Goal: Task Accomplishment & Management: Manage account settings

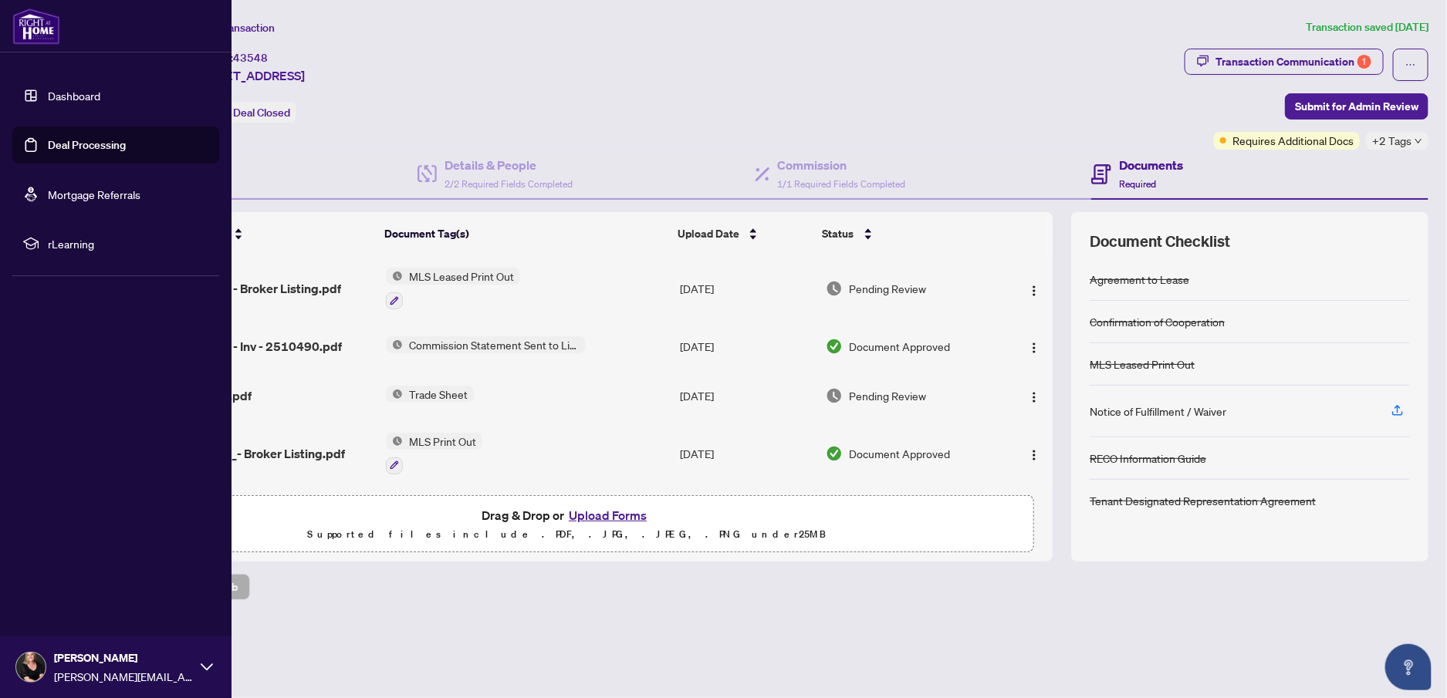
click at [60, 147] on link "Deal Processing" at bounding box center [87, 145] width 78 height 14
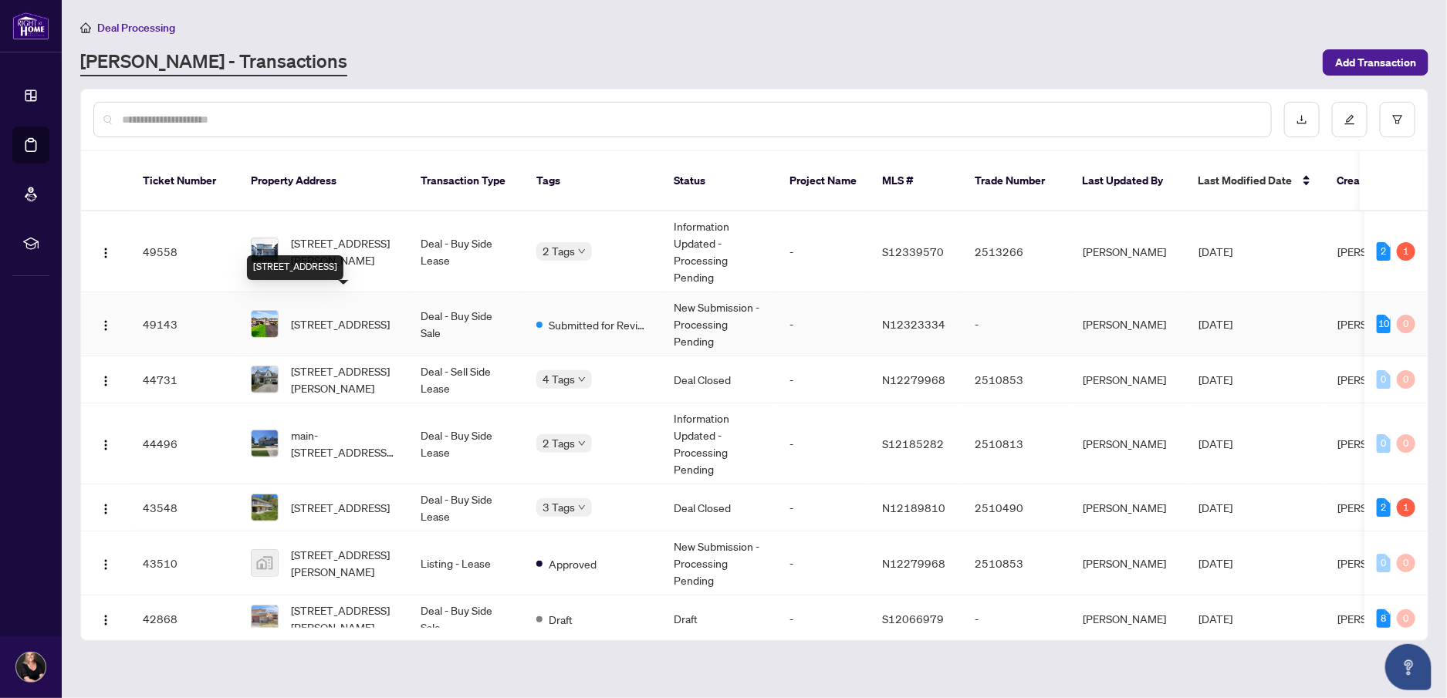
click at [339, 316] on span "[STREET_ADDRESS]" at bounding box center [340, 324] width 99 height 17
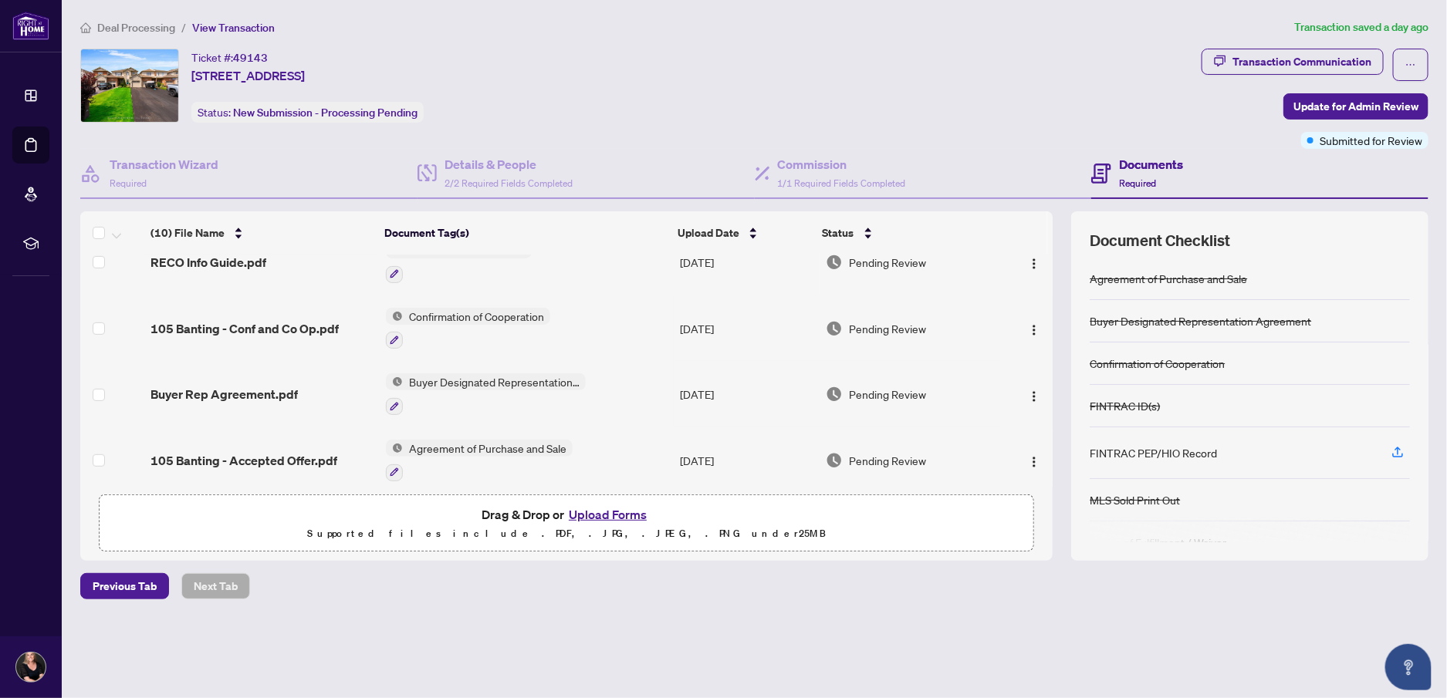
scroll to position [428, 0]
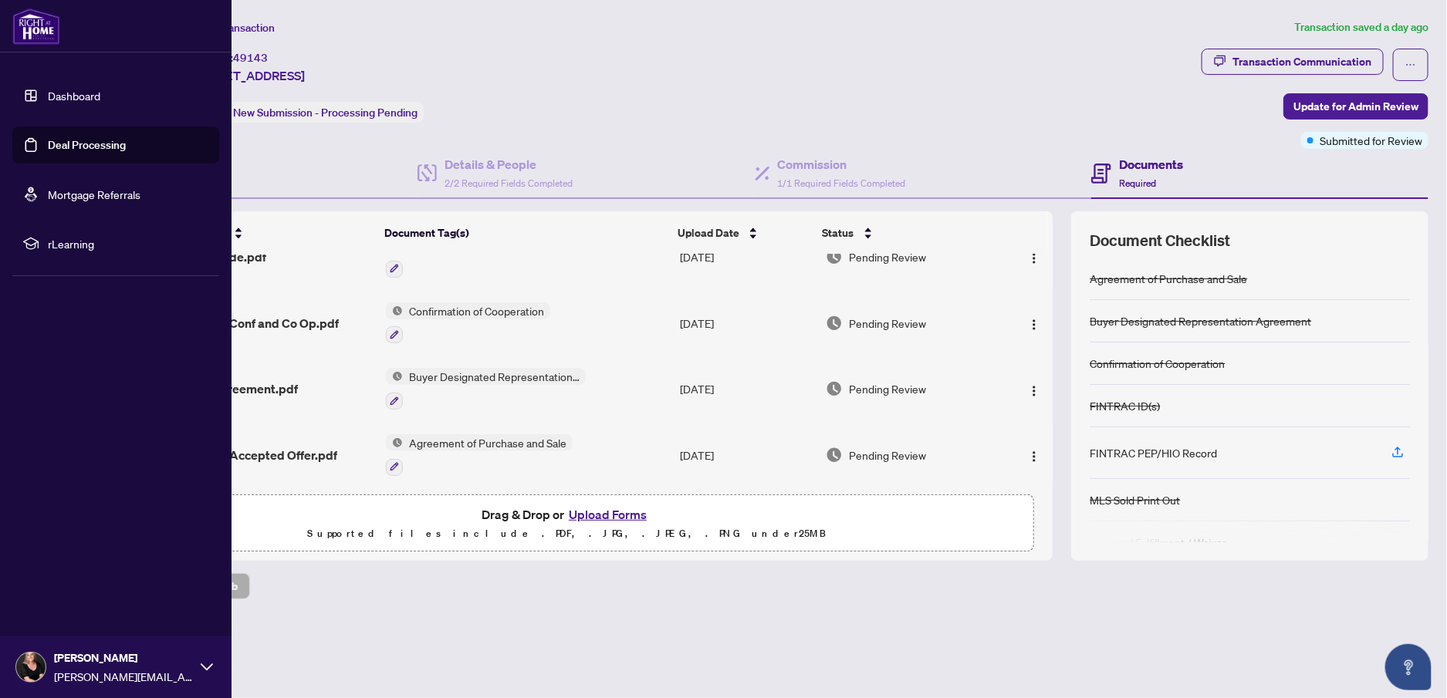
click at [48, 141] on link "Deal Processing" at bounding box center [87, 145] width 78 height 14
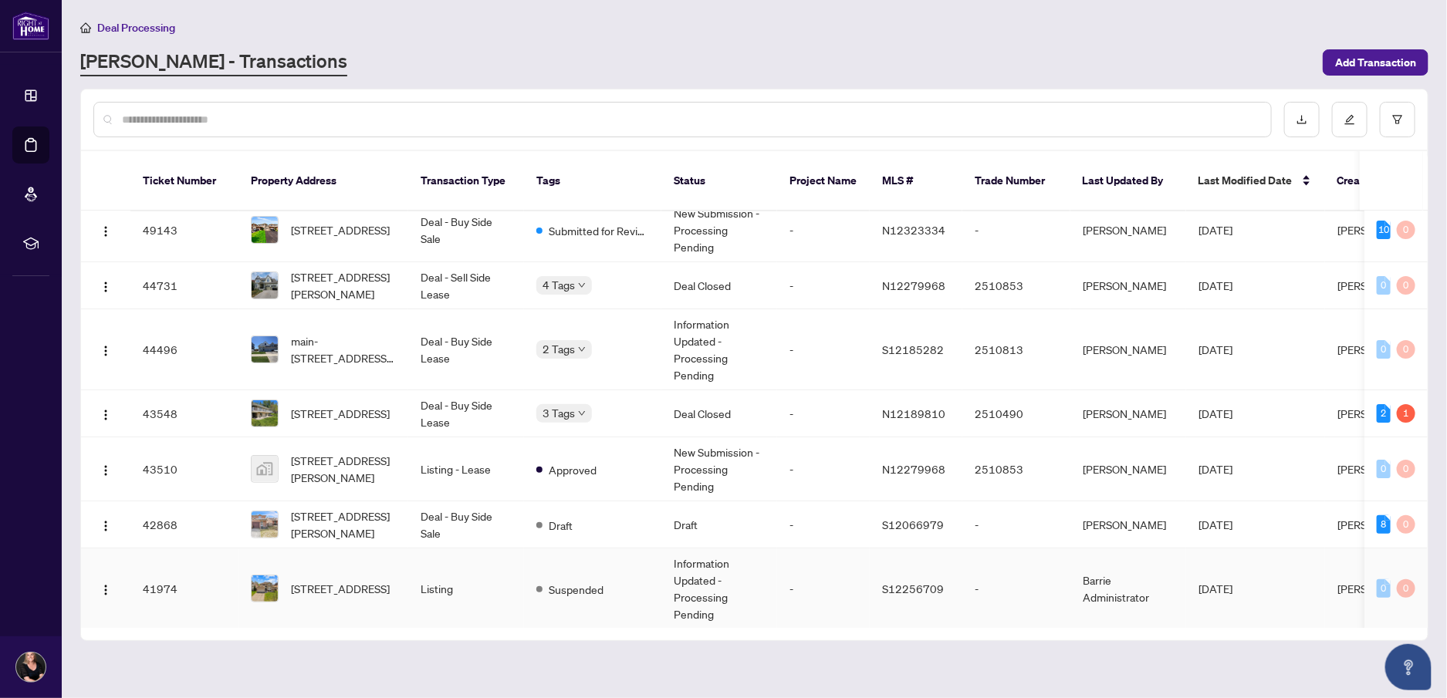
scroll to position [100, 0]
click at [580, 323] on div "Requires Additional Docs Submitted for Review" at bounding box center [613, 346] width 154 height 63
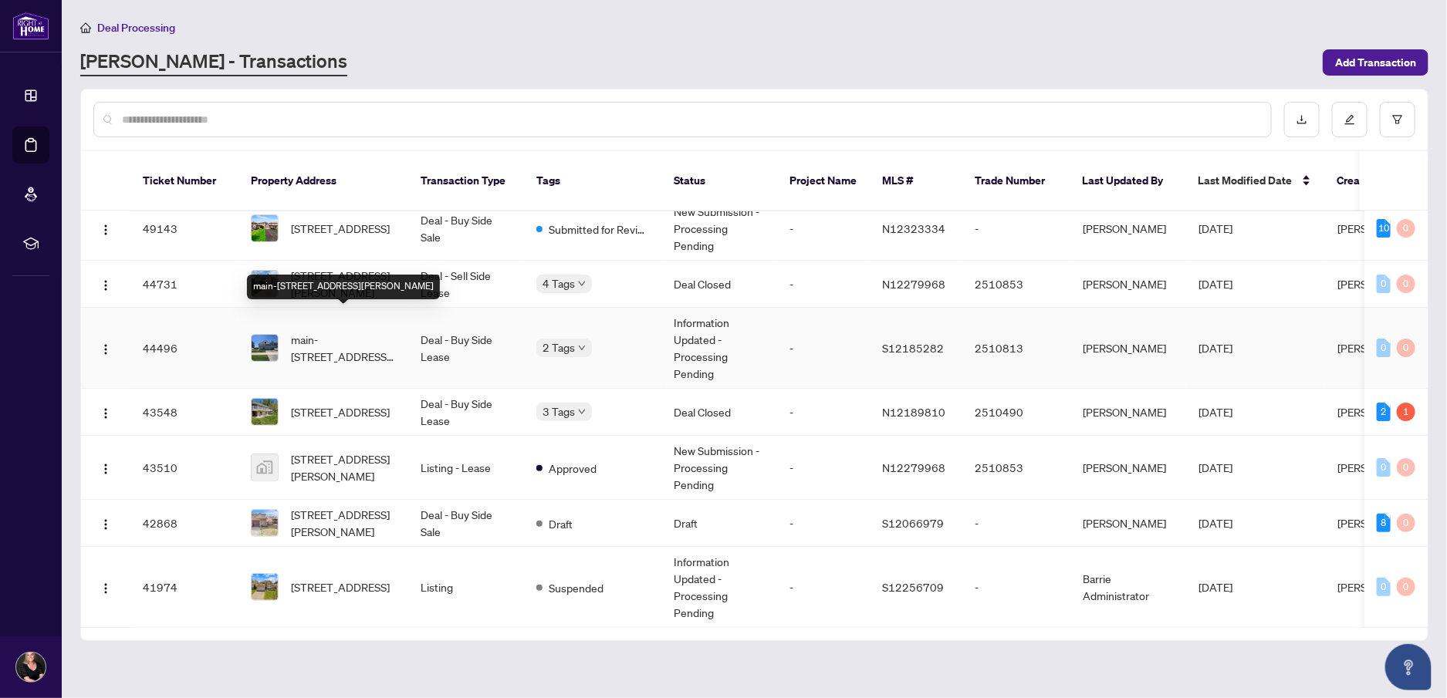
click at [326, 334] on span "main-[STREET_ADDRESS][PERSON_NAME]" at bounding box center [343, 348] width 105 height 34
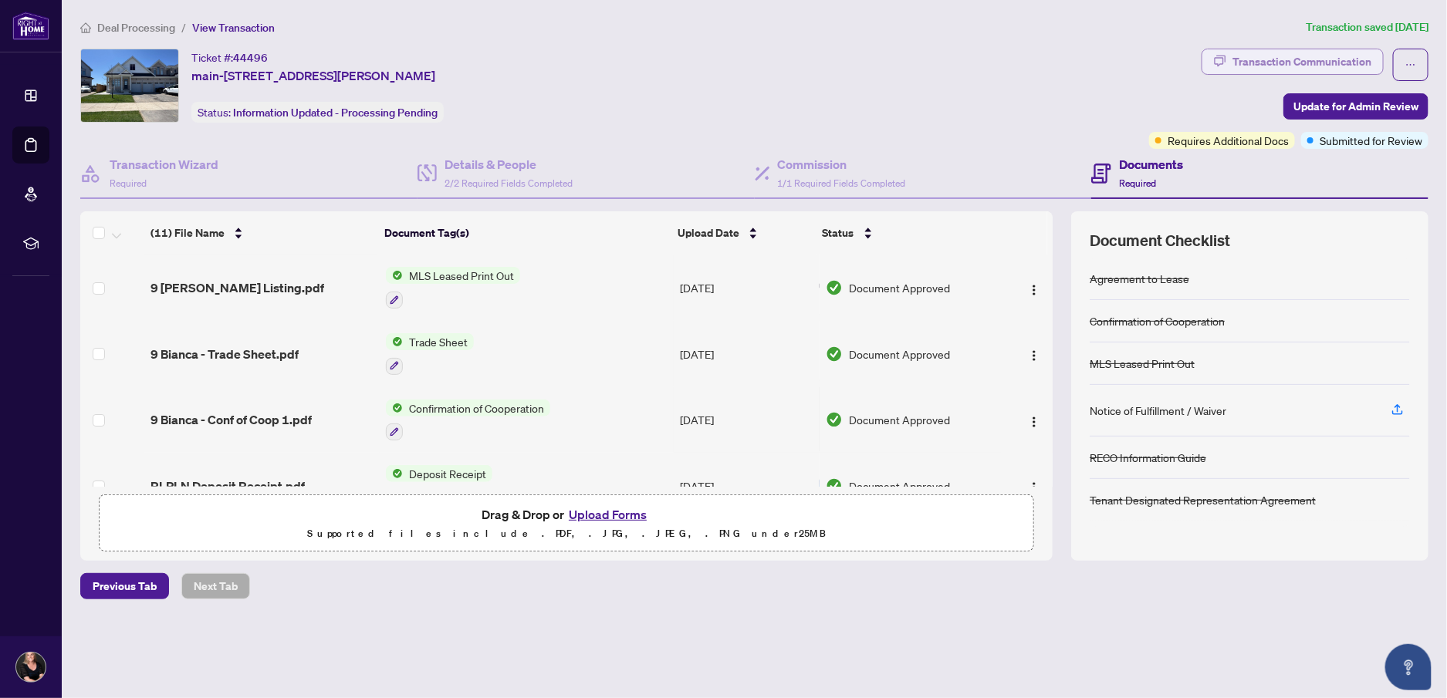
click at [1279, 52] on div "Transaction Communication" at bounding box center [1302, 61] width 139 height 25
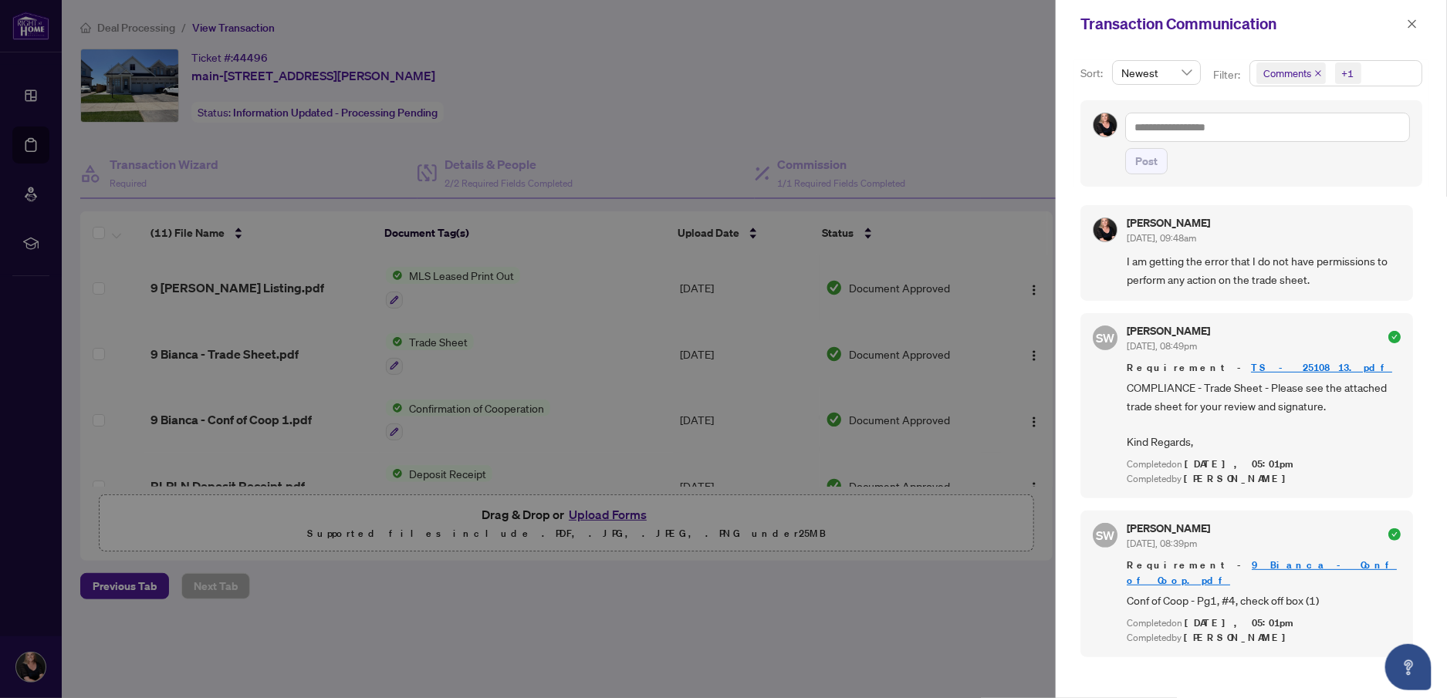
click at [1251, 363] on link "TS - 2510813.pdf" at bounding box center [1321, 367] width 141 height 13
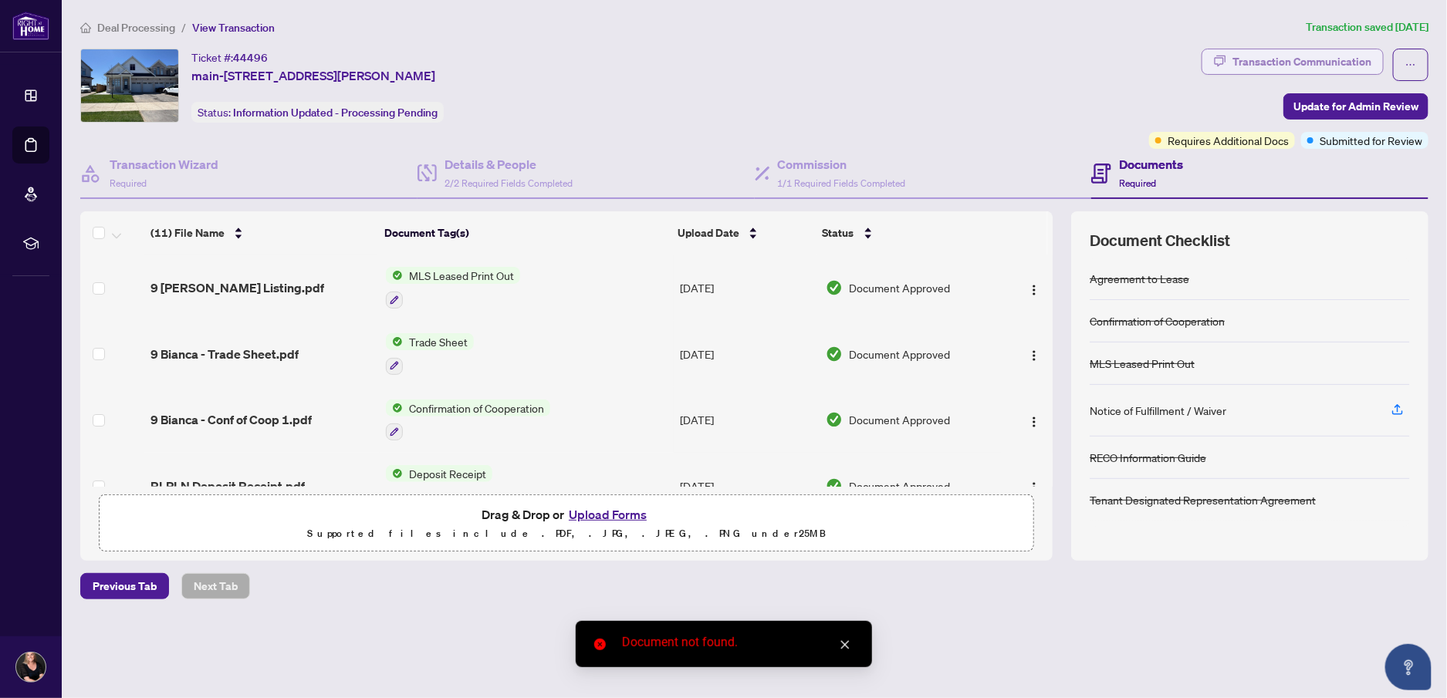
click at [1328, 57] on div "Transaction Communication" at bounding box center [1302, 61] width 139 height 25
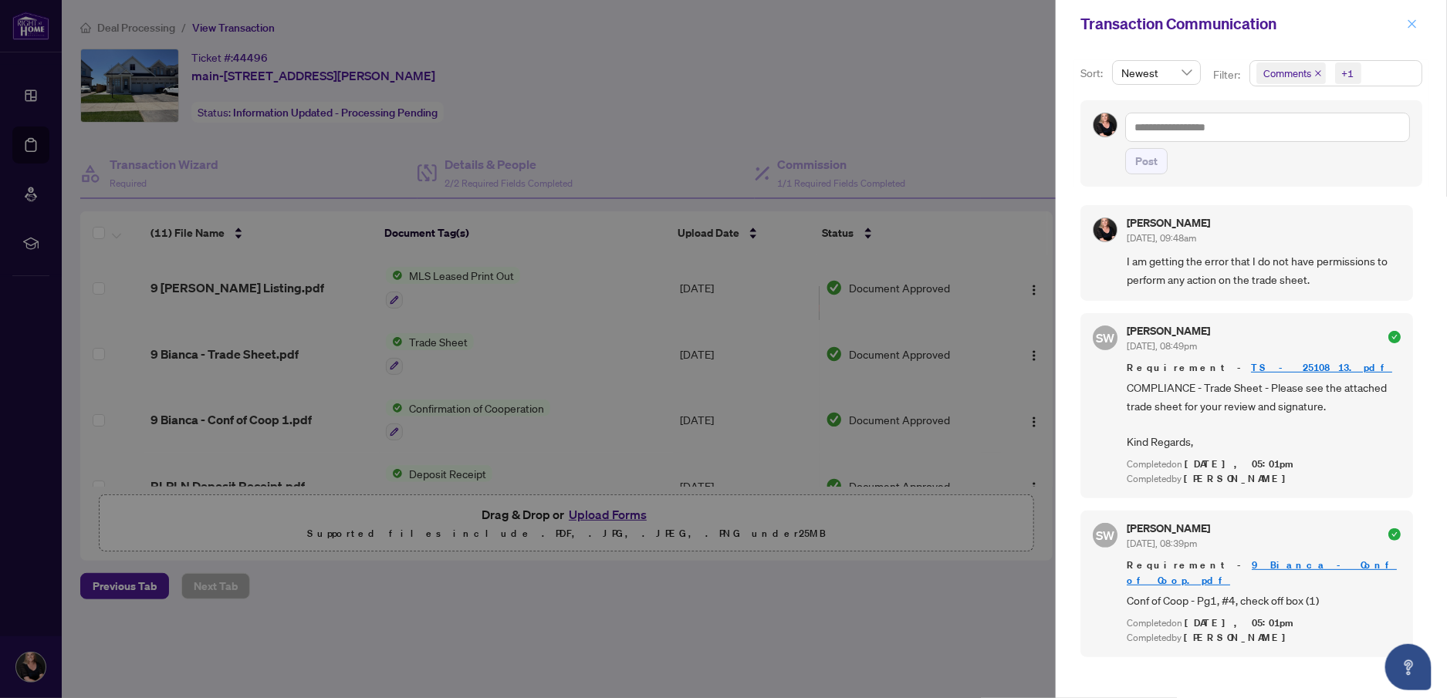
click at [1409, 20] on icon "close" at bounding box center [1413, 23] width 8 height 8
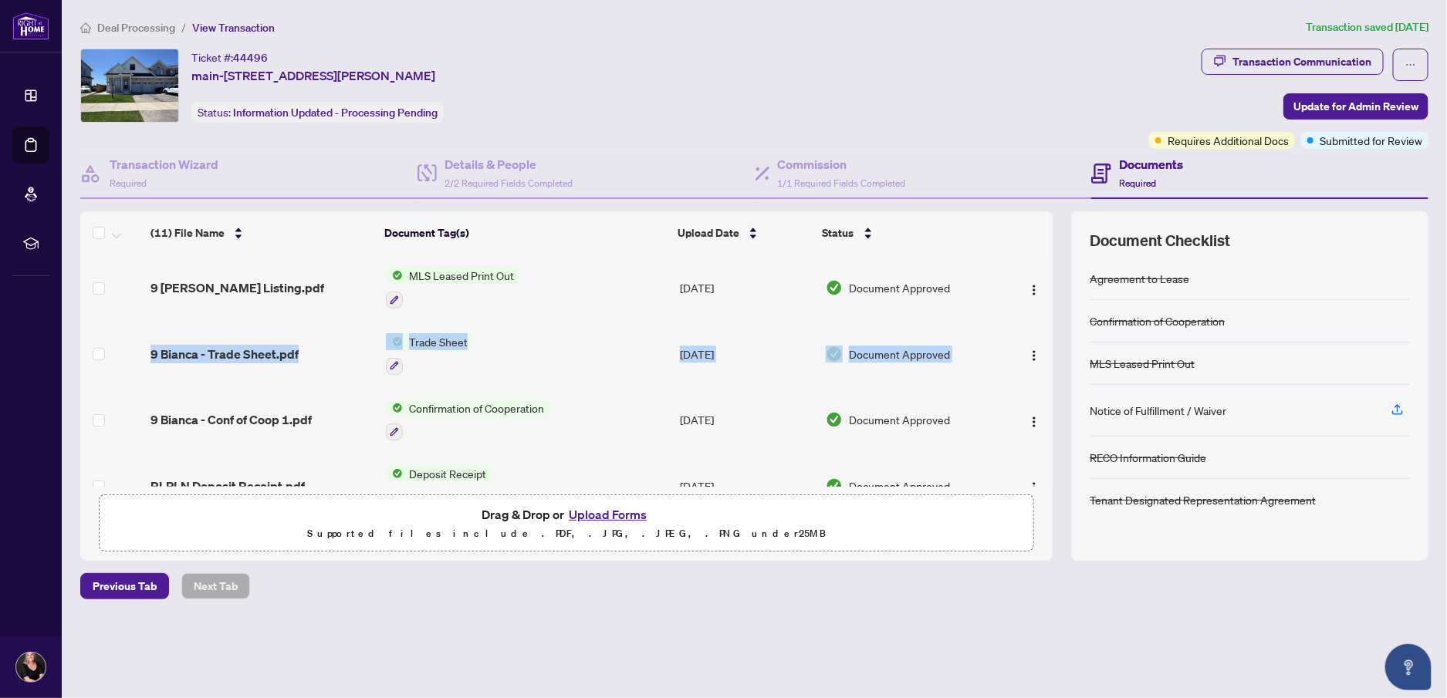
drag, startPoint x: 1047, startPoint y: 294, endPoint x: 1043, endPoint y: 372, distance: 78.0
click at [1043, 372] on tbody "9 [PERSON_NAME] Listing.pdf MLS Leased Print Out [DATE] Document Approved 9 Bia…" at bounding box center [566, 616] width 972 height 722
drag, startPoint x: 1043, startPoint y: 372, endPoint x: 1017, endPoint y: 167, distance: 206.2
click at [1002, 121] on div "Ticket #: [STREET_ADDRESS][PERSON_NAME] Status: Information Updated - Processin…" at bounding box center [611, 86] width 1063 height 74
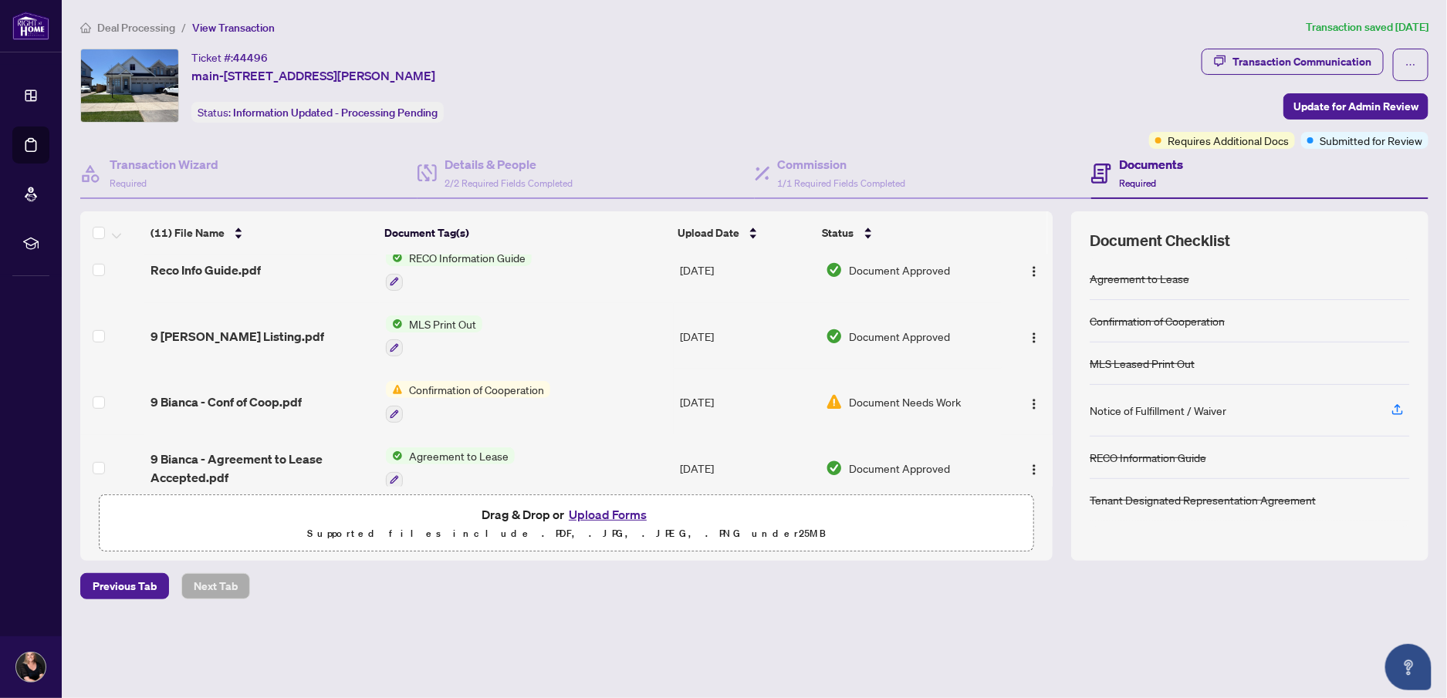
scroll to position [477, 0]
click at [250, 392] on span "9 Bianca - Conf of Coop.pdf" at bounding box center [226, 401] width 151 height 19
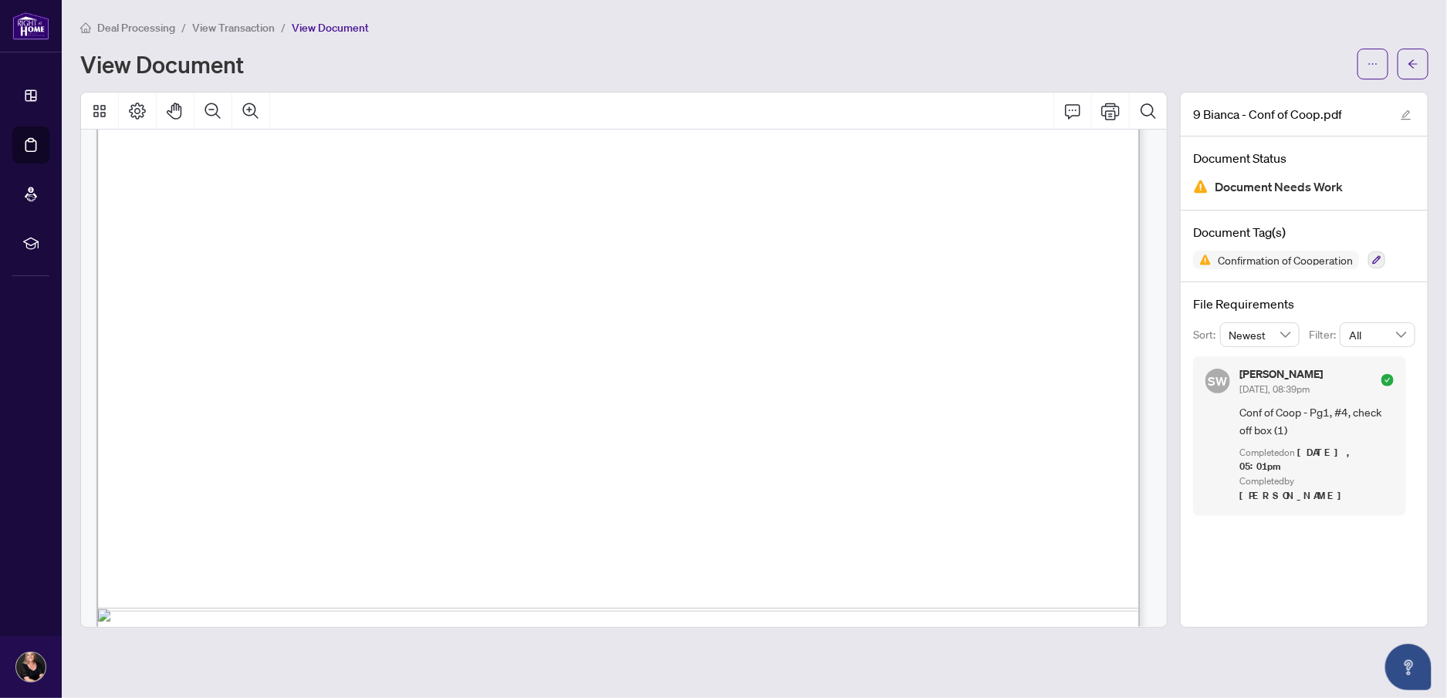
scroll to position [695, 0]
click at [1423, 58] on button "button" at bounding box center [1413, 64] width 31 height 31
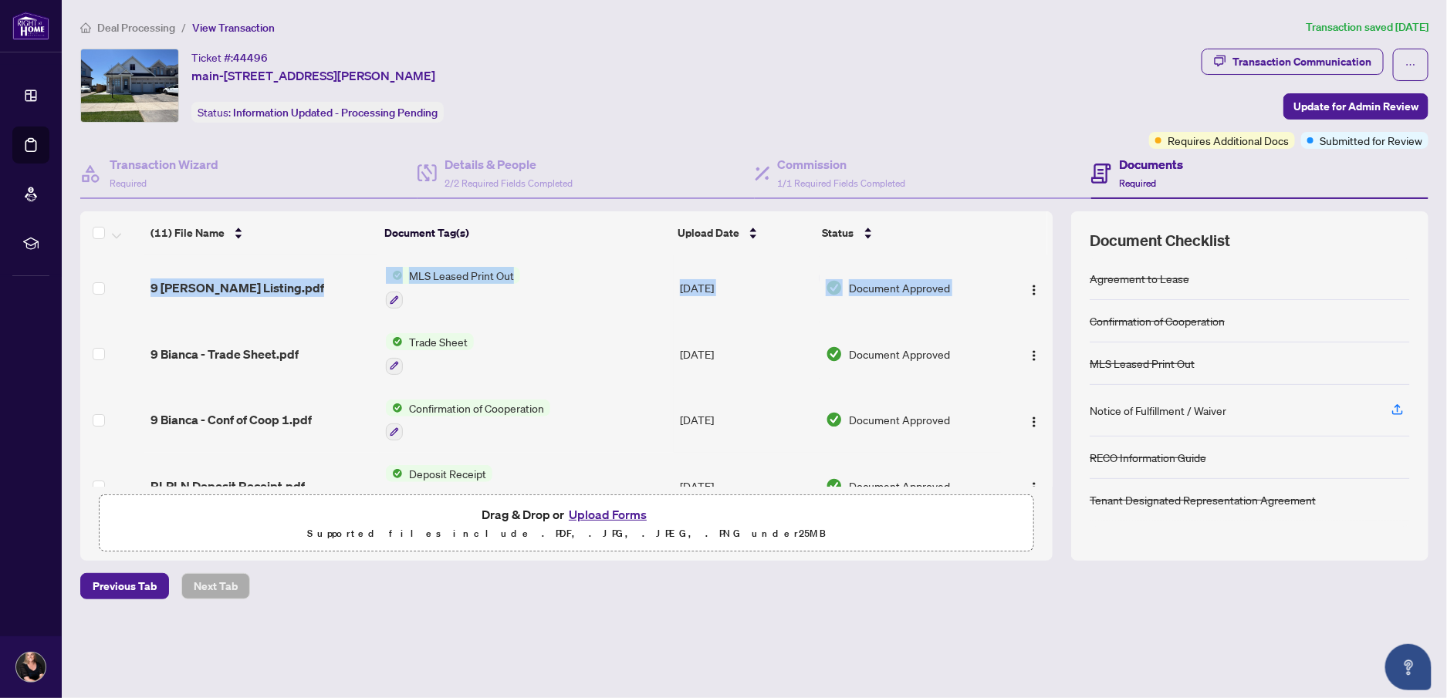
drag, startPoint x: 1046, startPoint y: 299, endPoint x: 1051, endPoint y: 419, distance: 120.5
click at [1051, 419] on div "9 [PERSON_NAME] Listing.pdf MLS Leased Print Out [DATE] Document Approved 9 Bia…" at bounding box center [566, 371] width 972 height 232
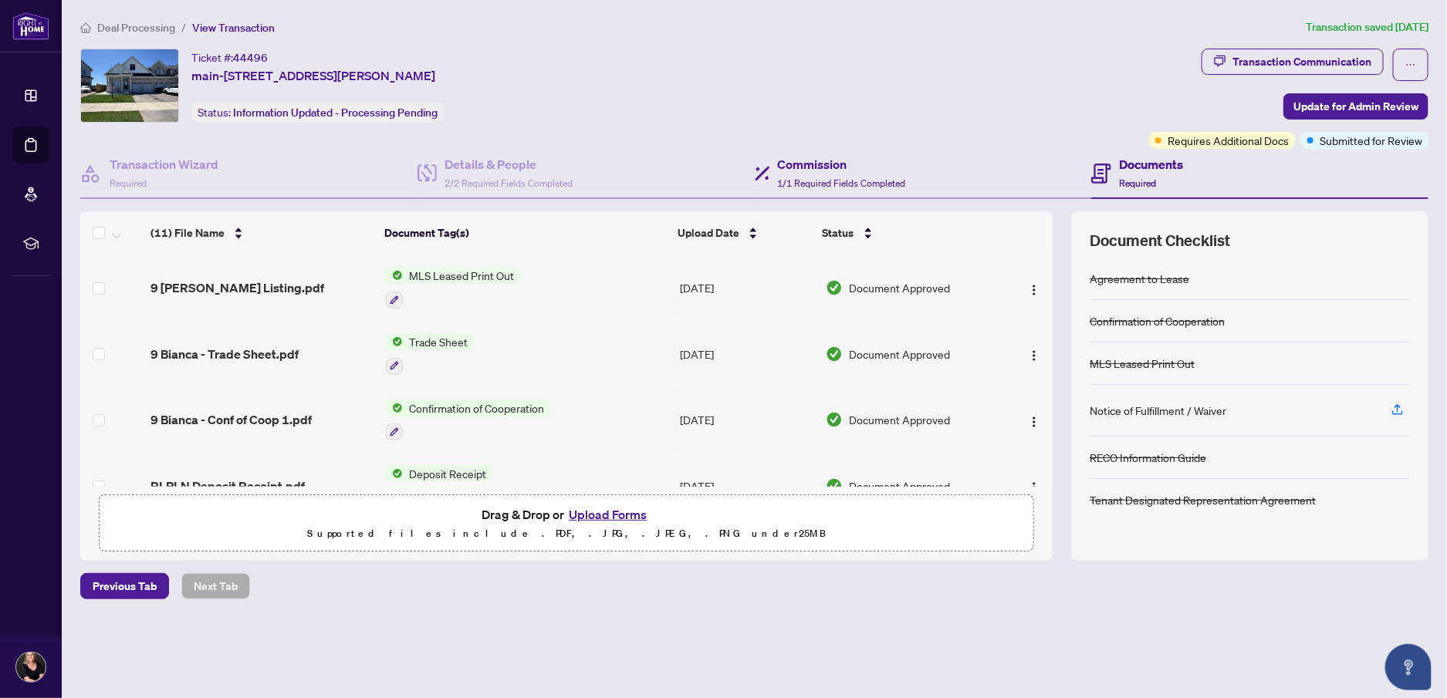
drag, startPoint x: 1051, startPoint y: 419, endPoint x: 1054, endPoint y: 152, distance: 267.1
click at [1054, 89] on div "Ticket #: [STREET_ADDRESS][PERSON_NAME] Status: Information Updated - Processin…" at bounding box center [611, 86] width 1063 height 74
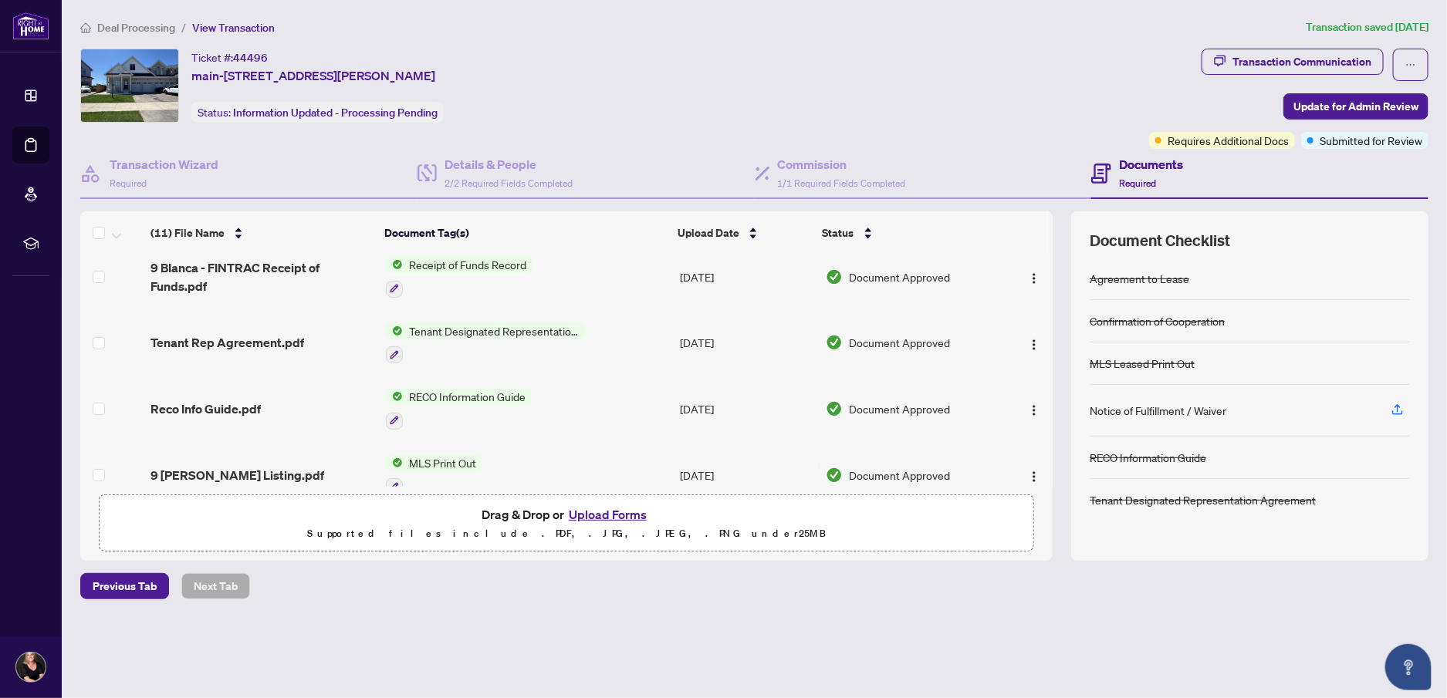
scroll to position [477, 0]
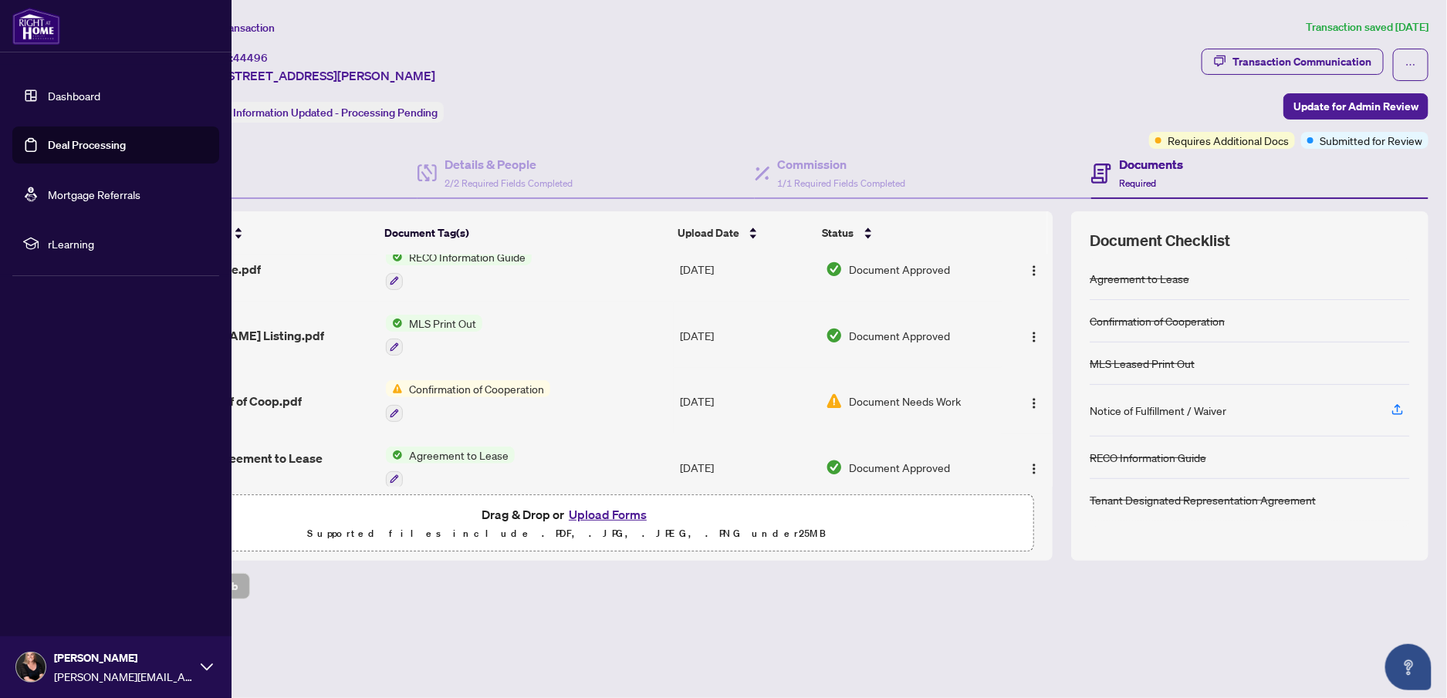
click at [48, 138] on link "Deal Processing" at bounding box center [87, 145] width 78 height 14
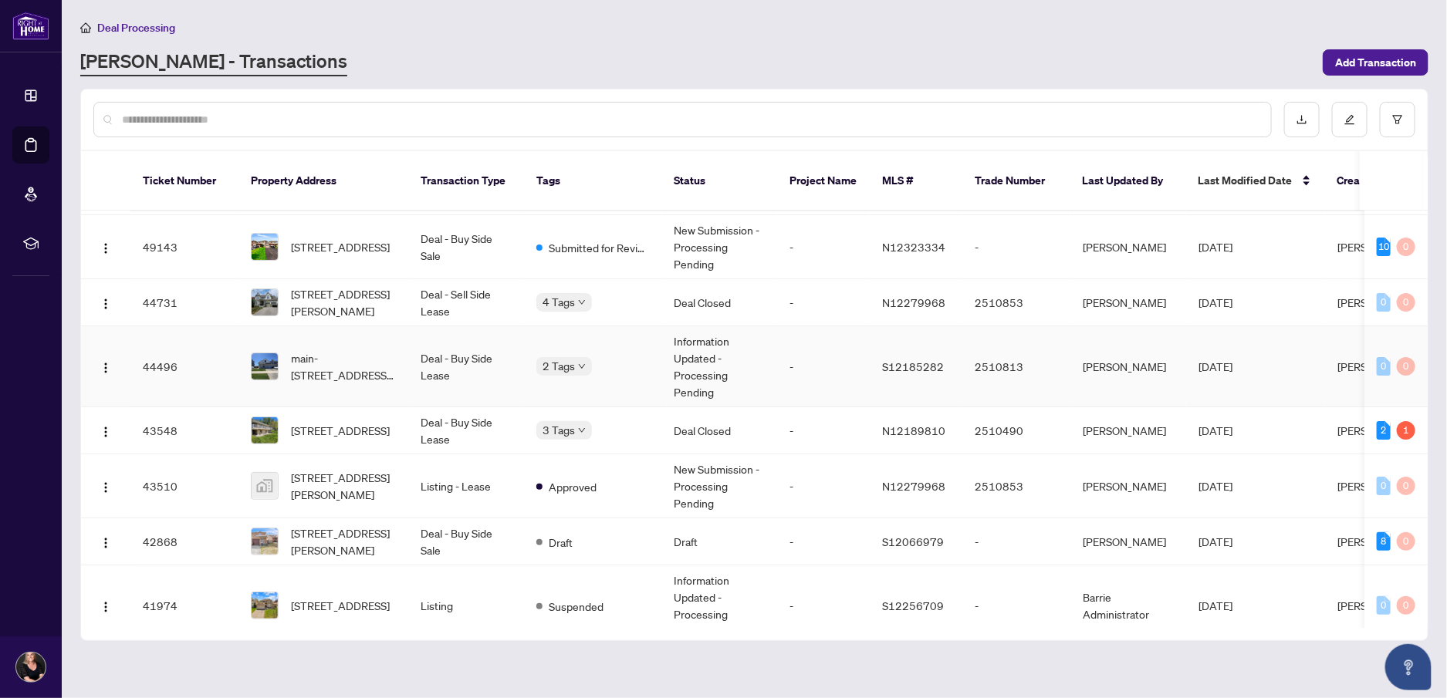
scroll to position [100, 0]
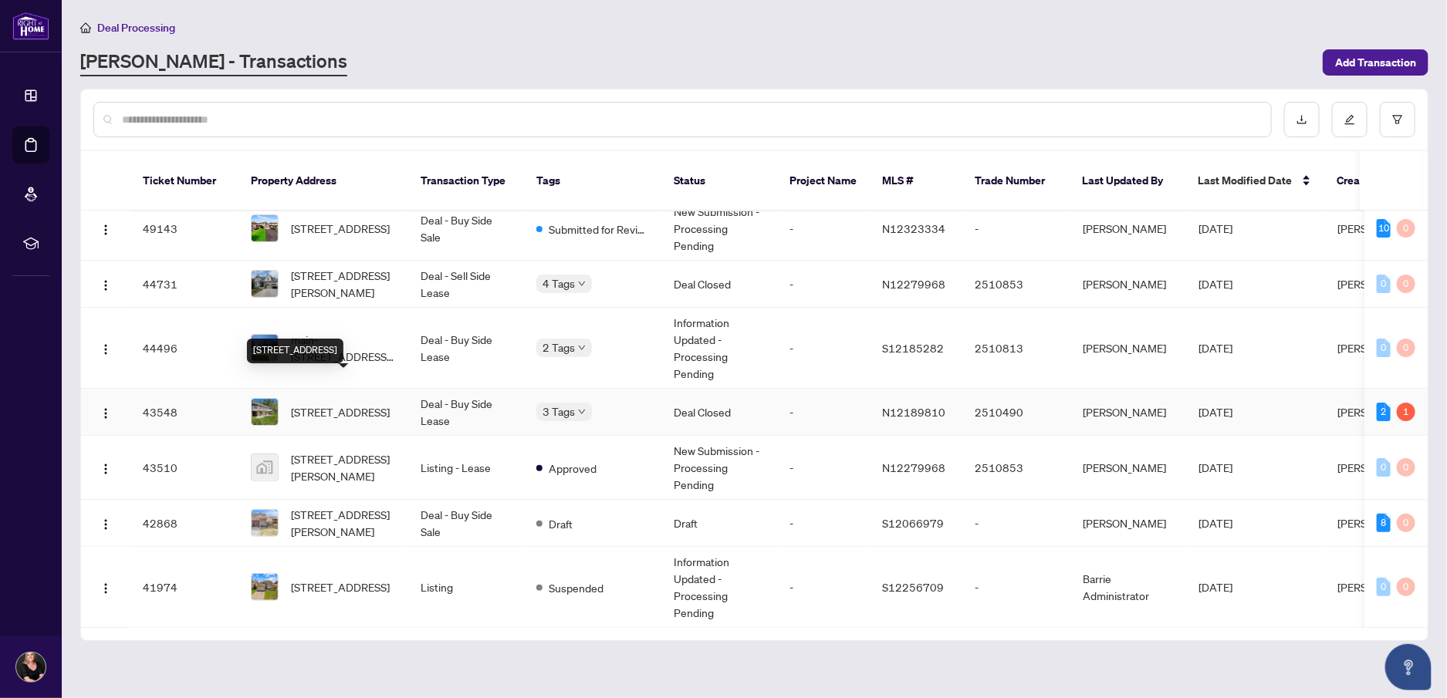
click at [364, 404] on span "[STREET_ADDRESS]" at bounding box center [340, 412] width 99 height 17
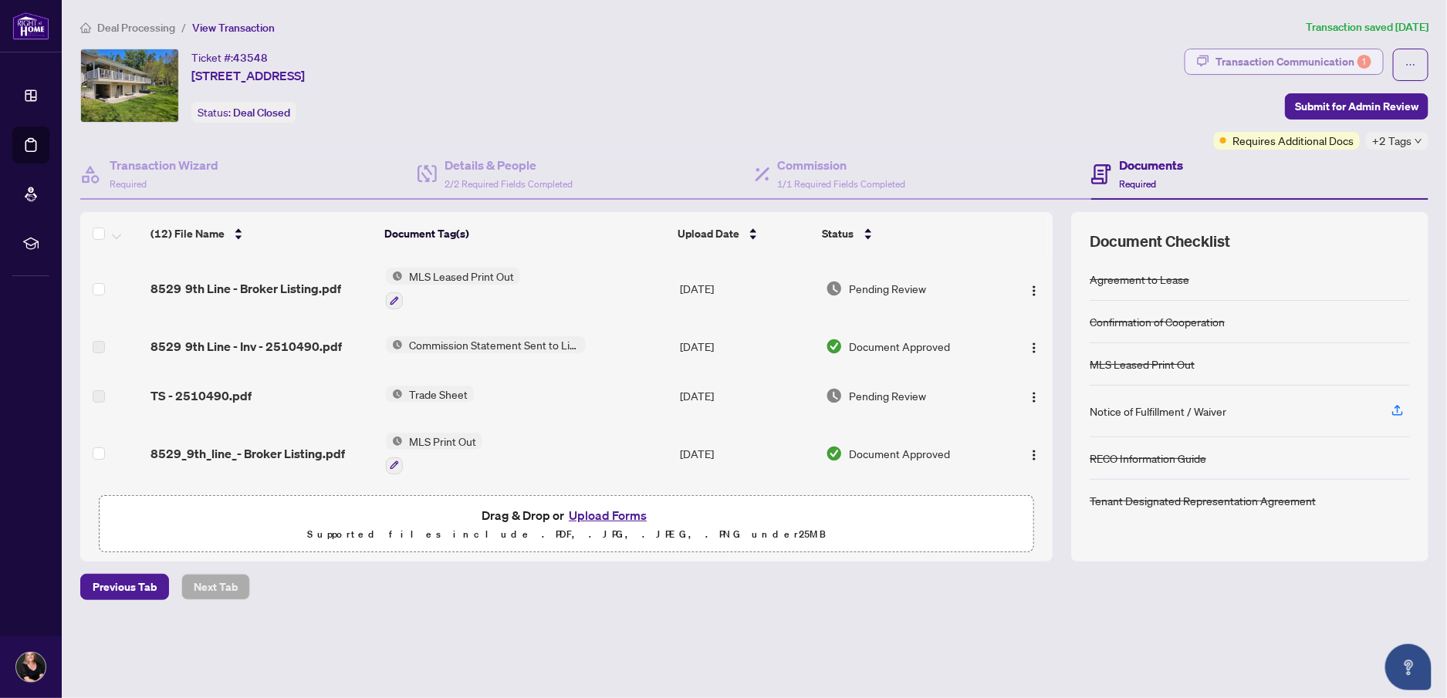
click at [1284, 59] on div "Transaction Communication 1" at bounding box center [1294, 61] width 156 height 25
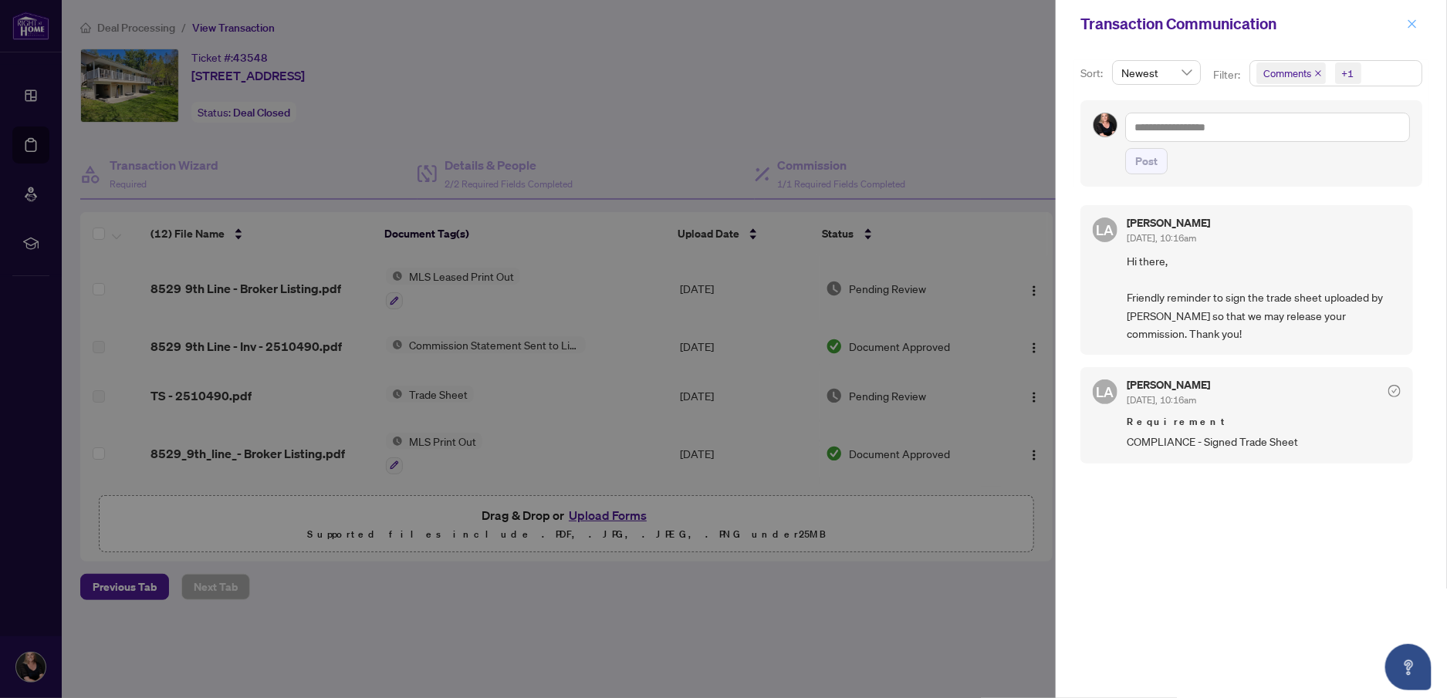
click at [1414, 19] on icon "close" at bounding box center [1412, 24] width 11 height 11
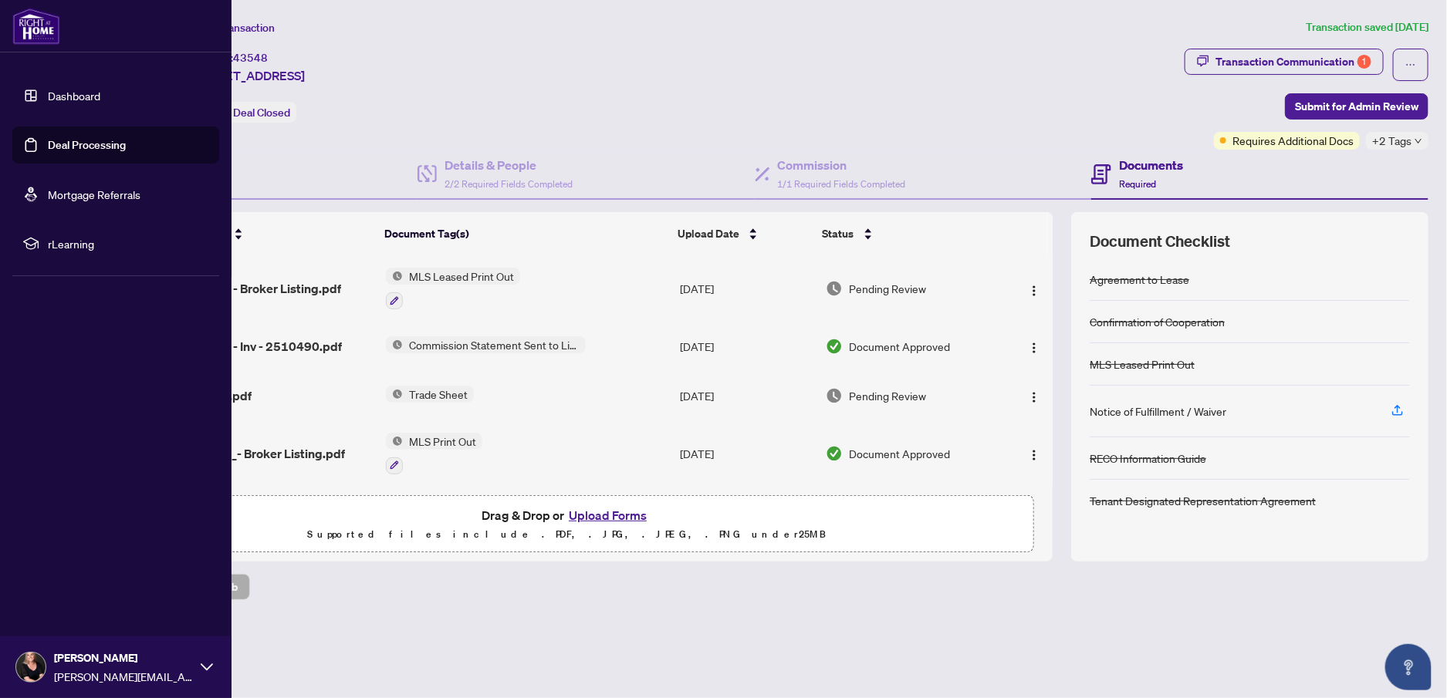
click at [48, 145] on link "Deal Processing" at bounding box center [87, 145] width 78 height 14
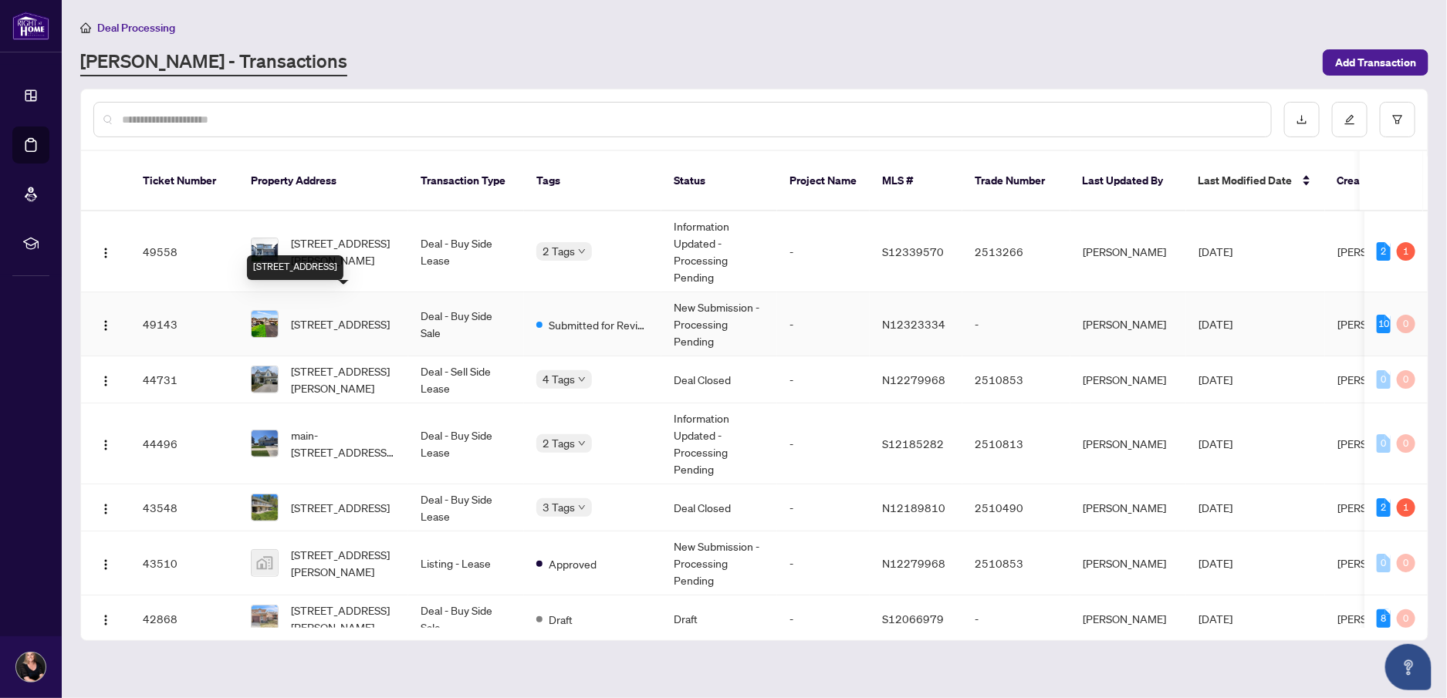
click at [337, 316] on span "[STREET_ADDRESS]" at bounding box center [340, 324] width 99 height 17
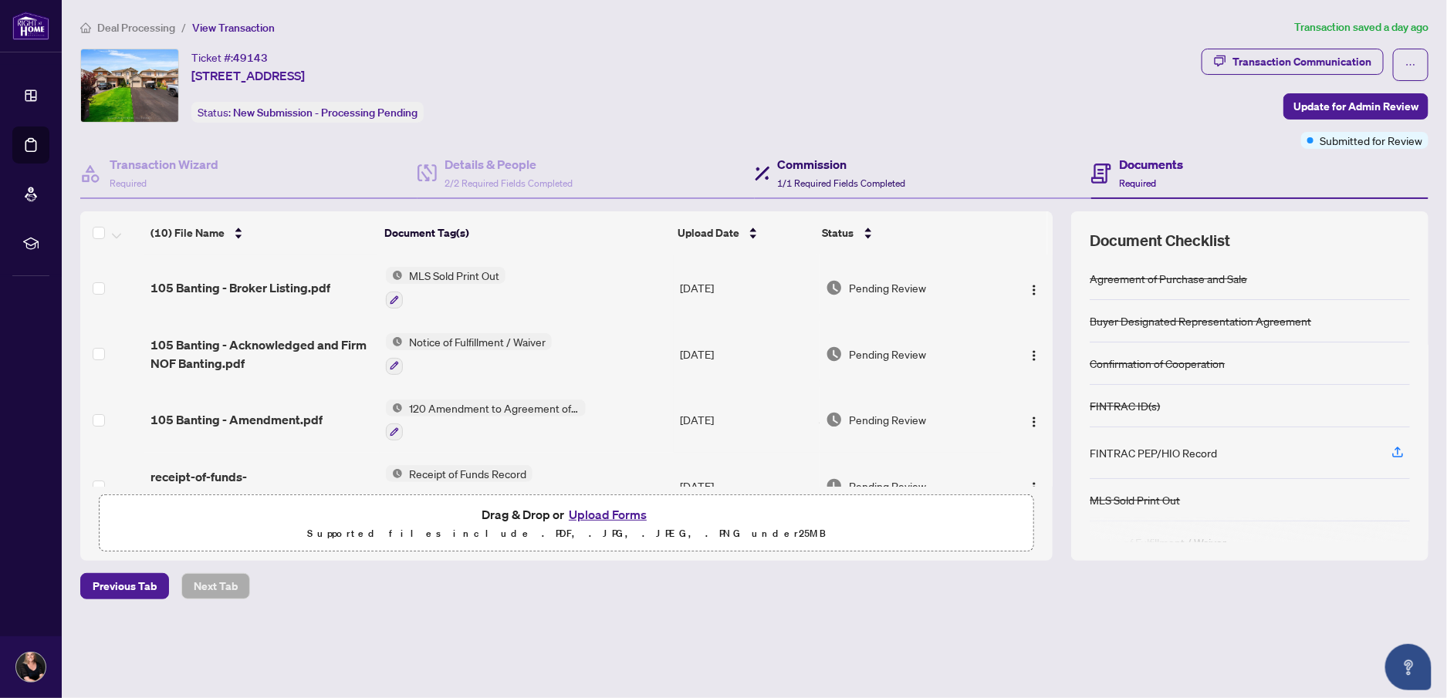
click at [794, 168] on h4 "Commission" at bounding box center [842, 164] width 128 height 19
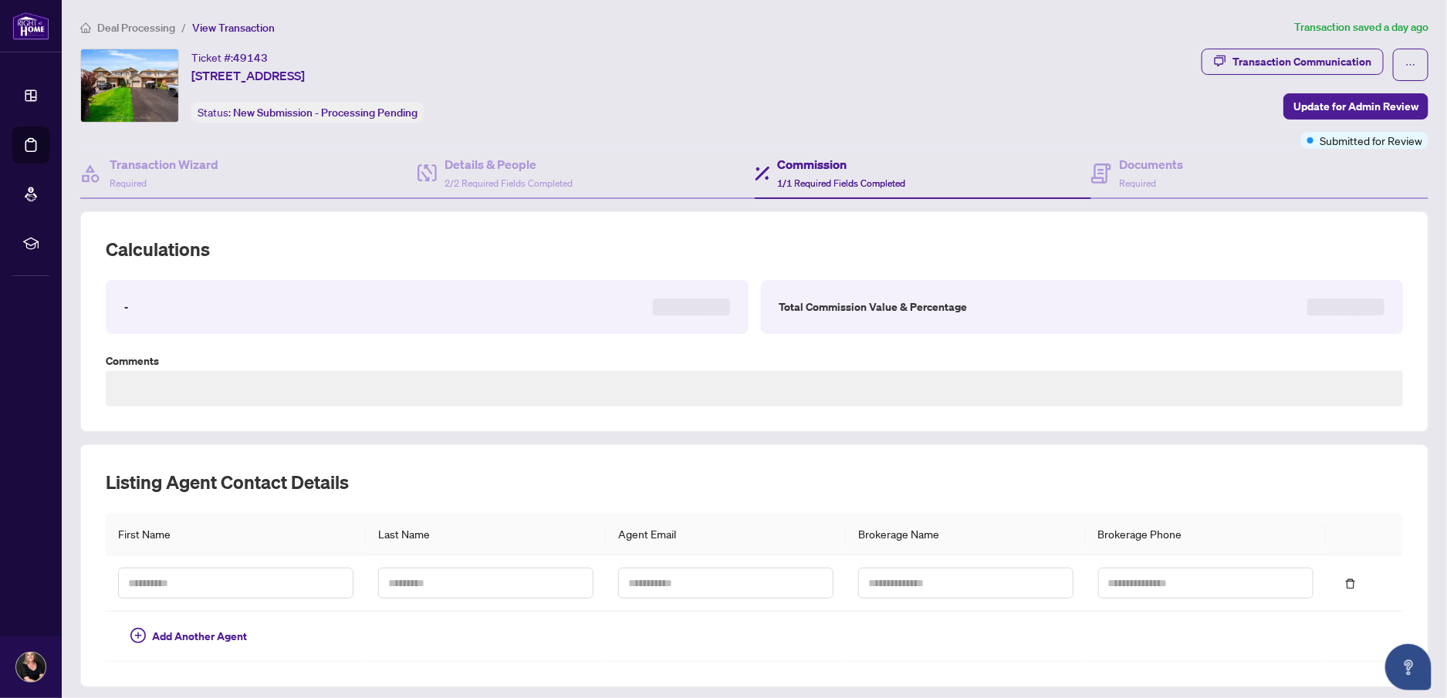
type textarea "**********"
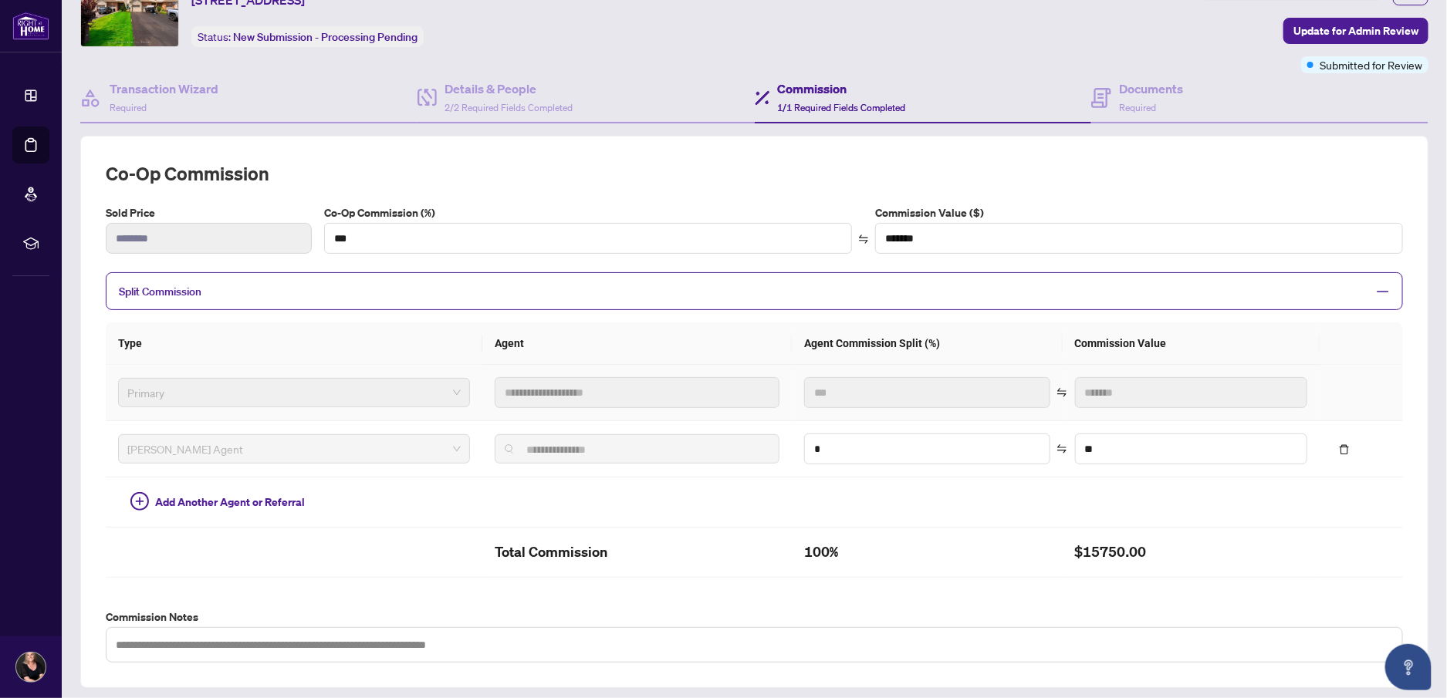
scroll to position [76, 0]
drag, startPoint x: 831, startPoint y: 445, endPoint x: 794, endPoint y: 441, distance: 37.3
click at [805, 442] on input "*" at bounding box center [927, 448] width 244 height 29
type input "**"
type input "*********"
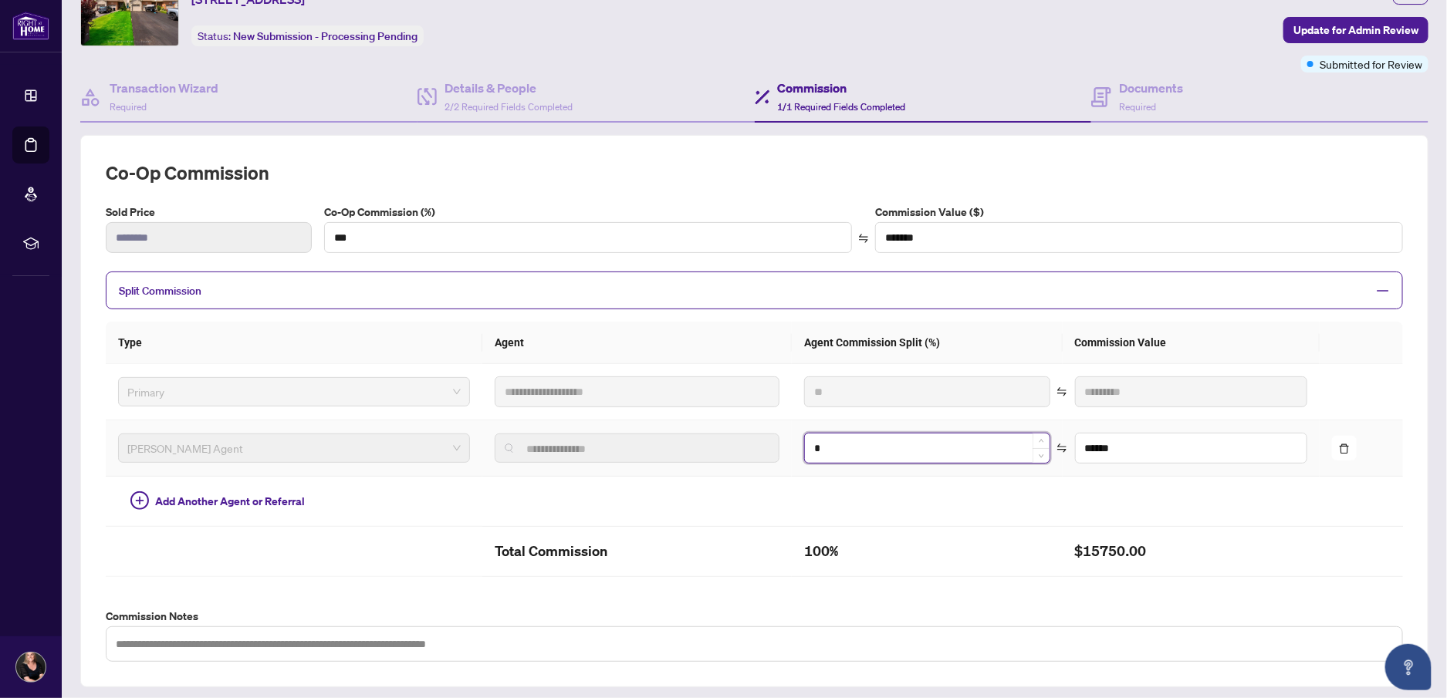
type input "*"
type input "******"
type input "**"
type input "*******"
type input "**"
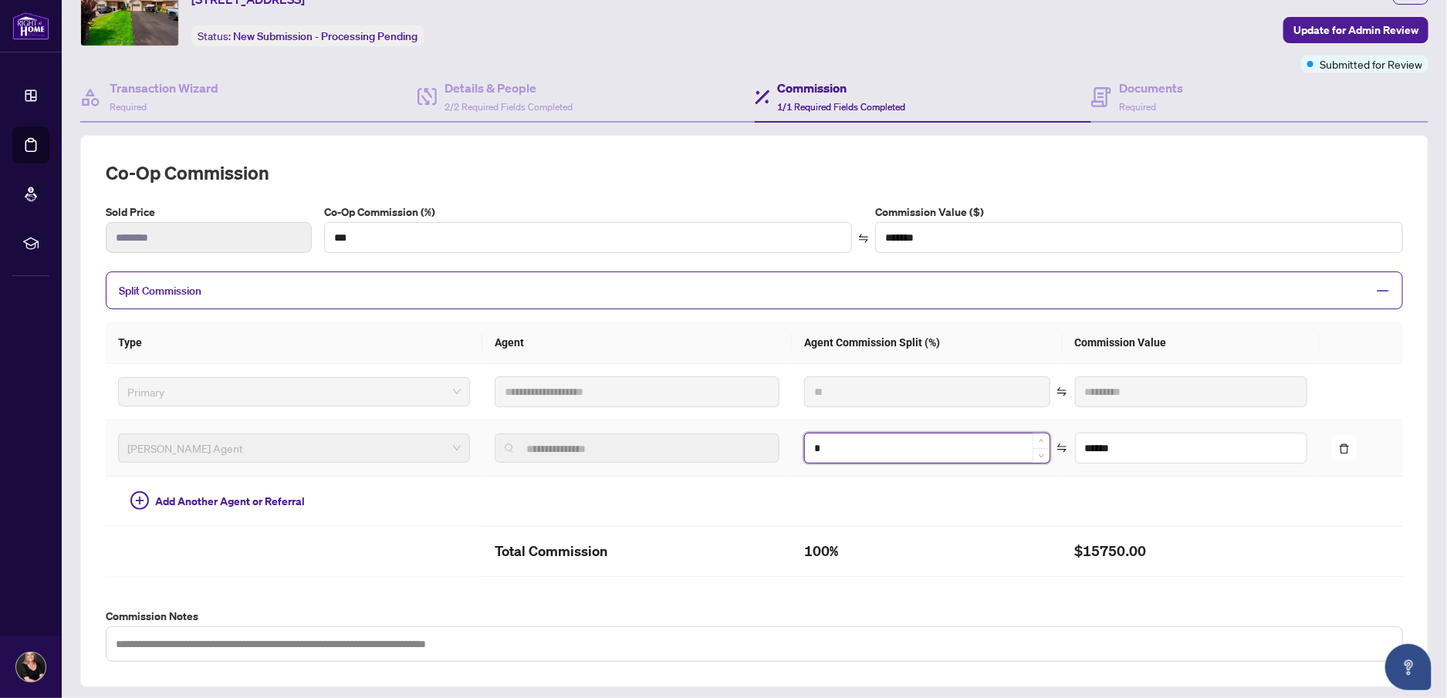
type input "******"
type input "**"
click at [874, 488] on td at bounding box center [927, 502] width 270 height 50
click at [810, 494] on td at bounding box center [927, 501] width 270 height 50
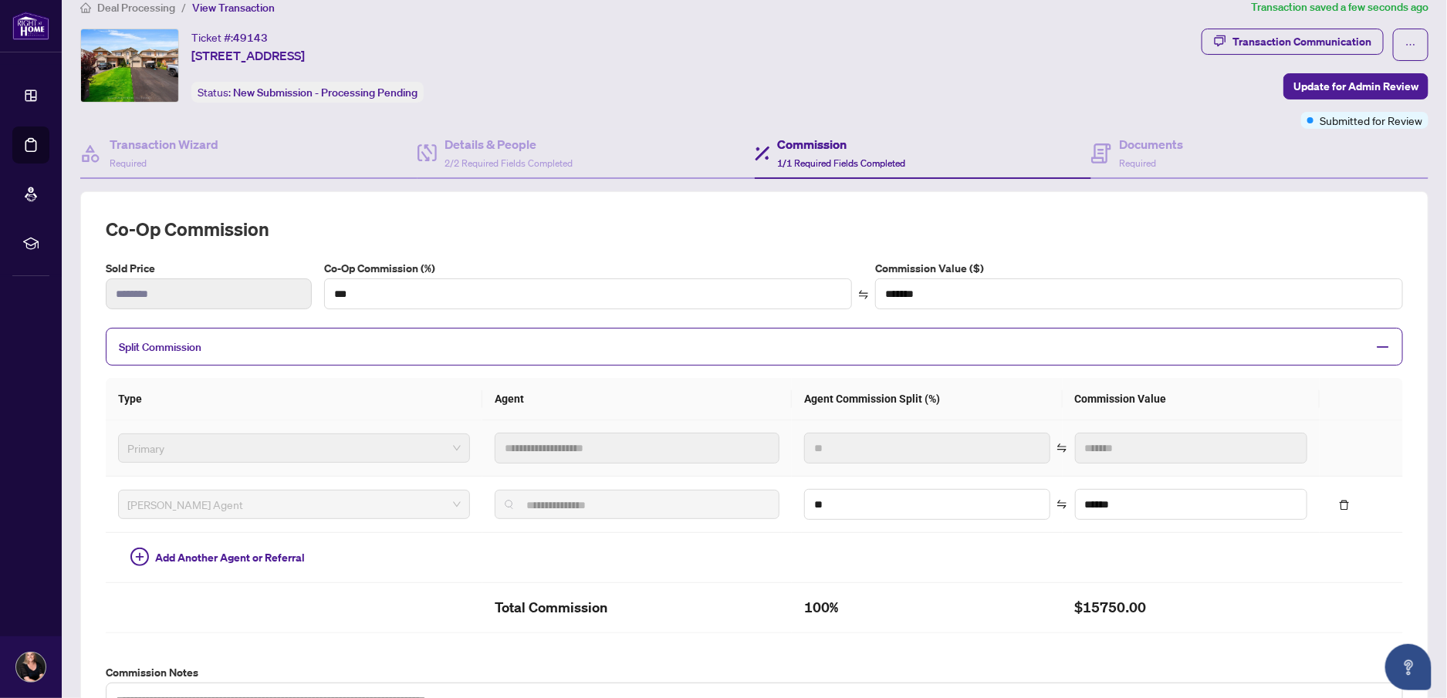
scroll to position [0, 0]
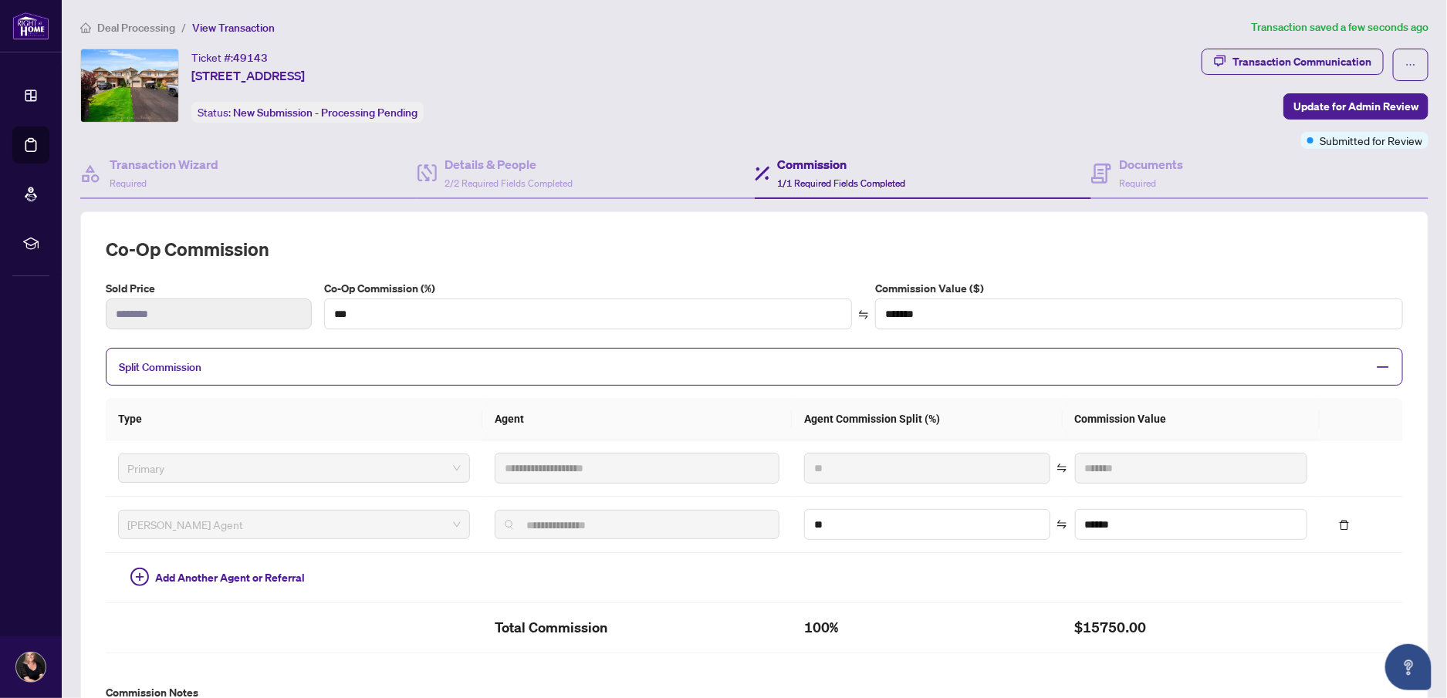
click at [753, 269] on div "**********" at bounding box center [754, 488] width 1297 height 502
click at [1317, 104] on span "Update for Admin Review" at bounding box center [1356, 106] width 125 height 25
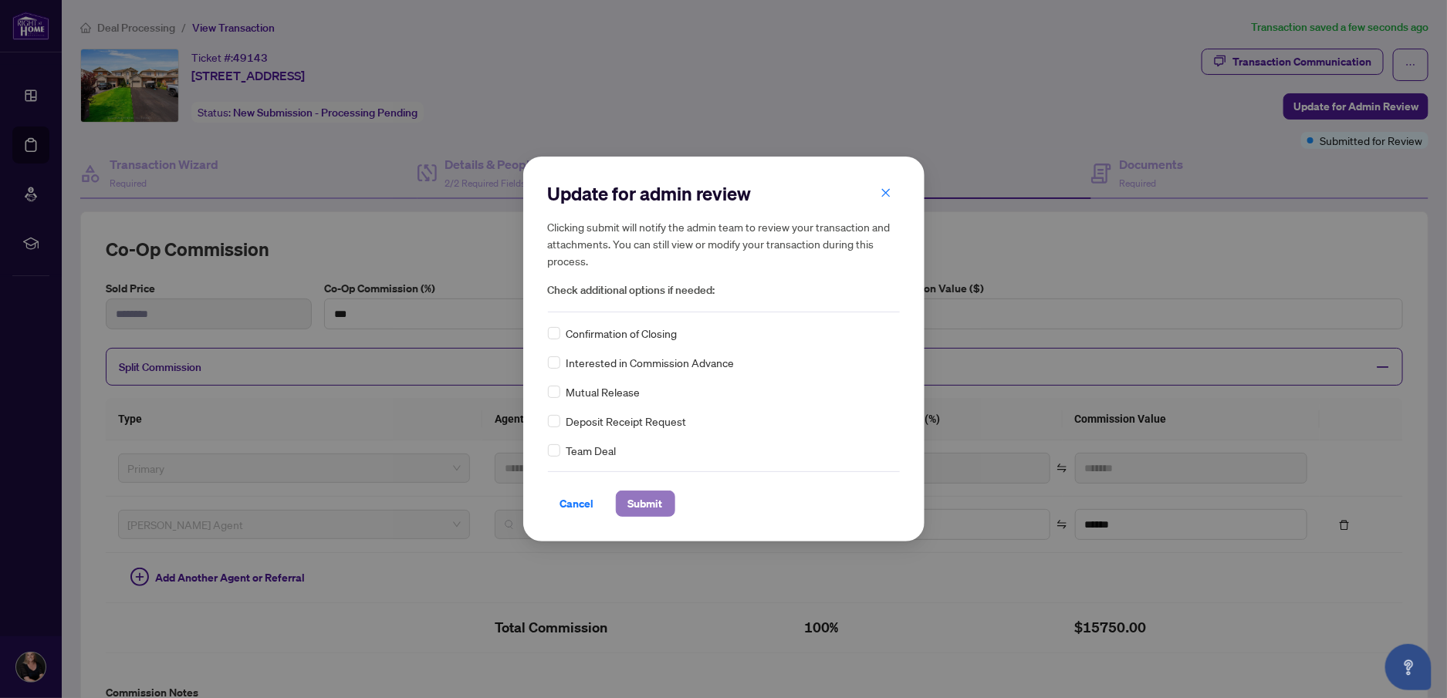
click at [641, 502] on span "Submit" at bounding box center [645, 504] width 35 height 25
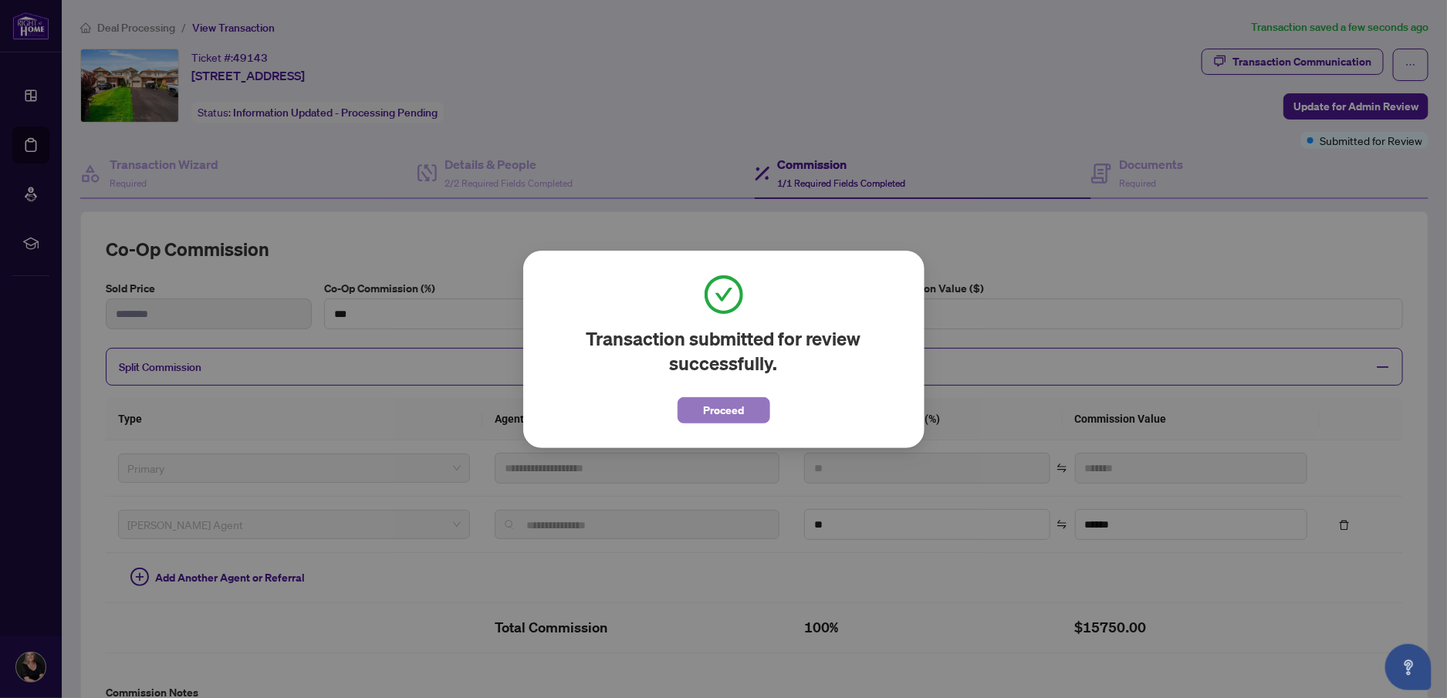
click at [728, 417] on span "Proceed" at bounding box center [723, 410] width 41 height 25
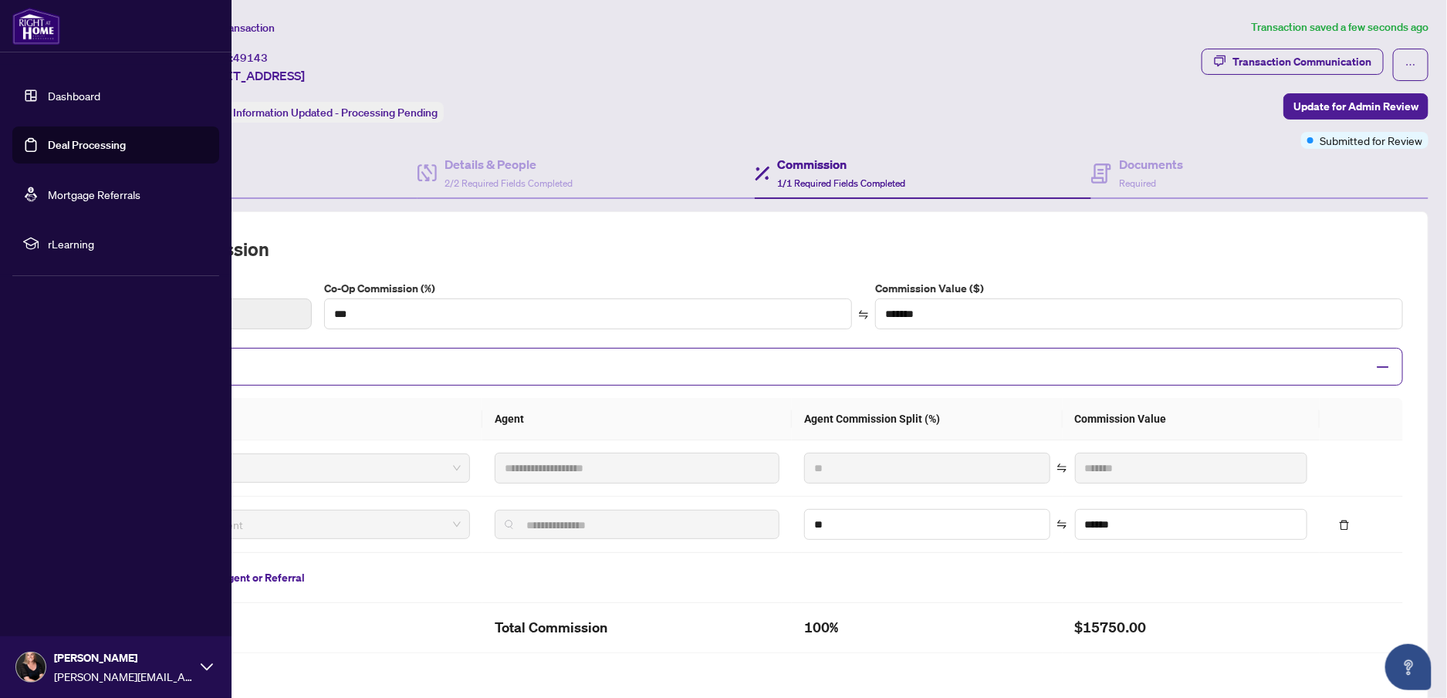
click at [48, 138] on link "Deal Processing" at bounding box center [87, 145] width 78 height 14
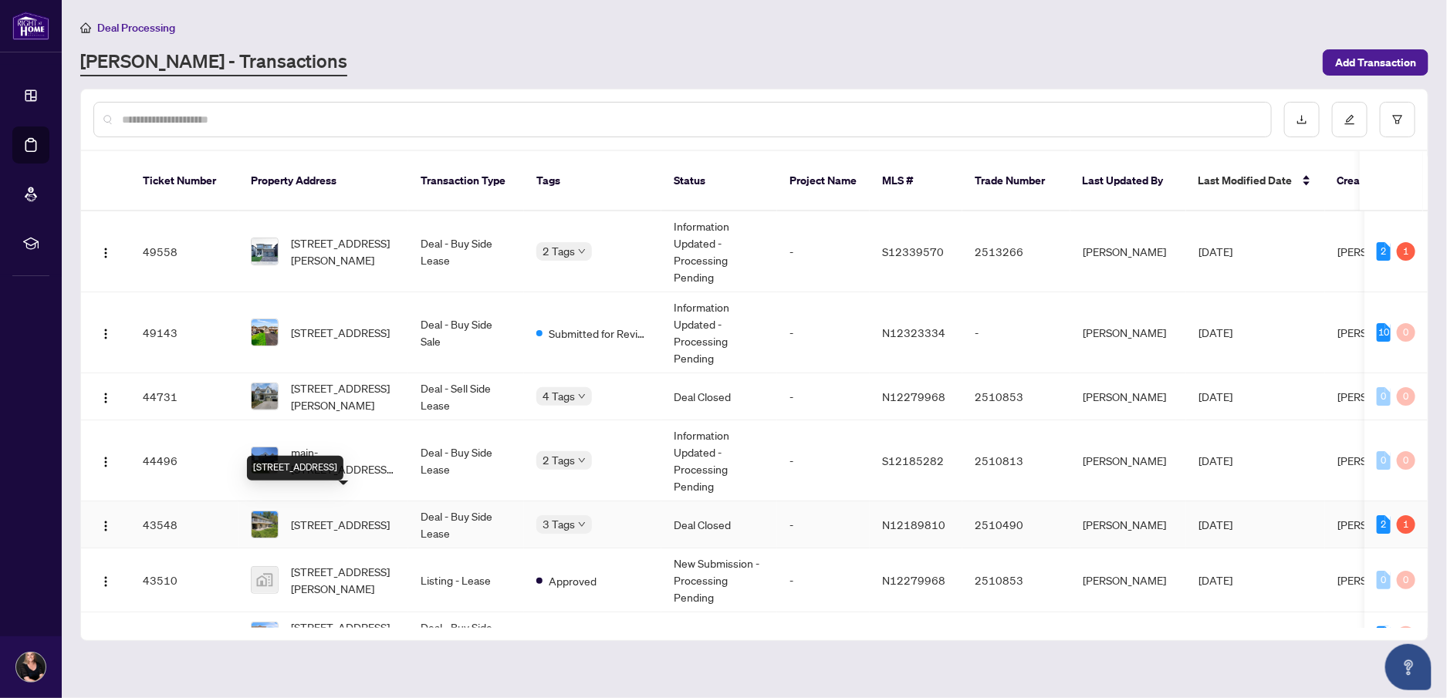
click at [320, 516] on span "[STREET_ADDRESS]" at bounding box center [340, 524] width 99 height 17
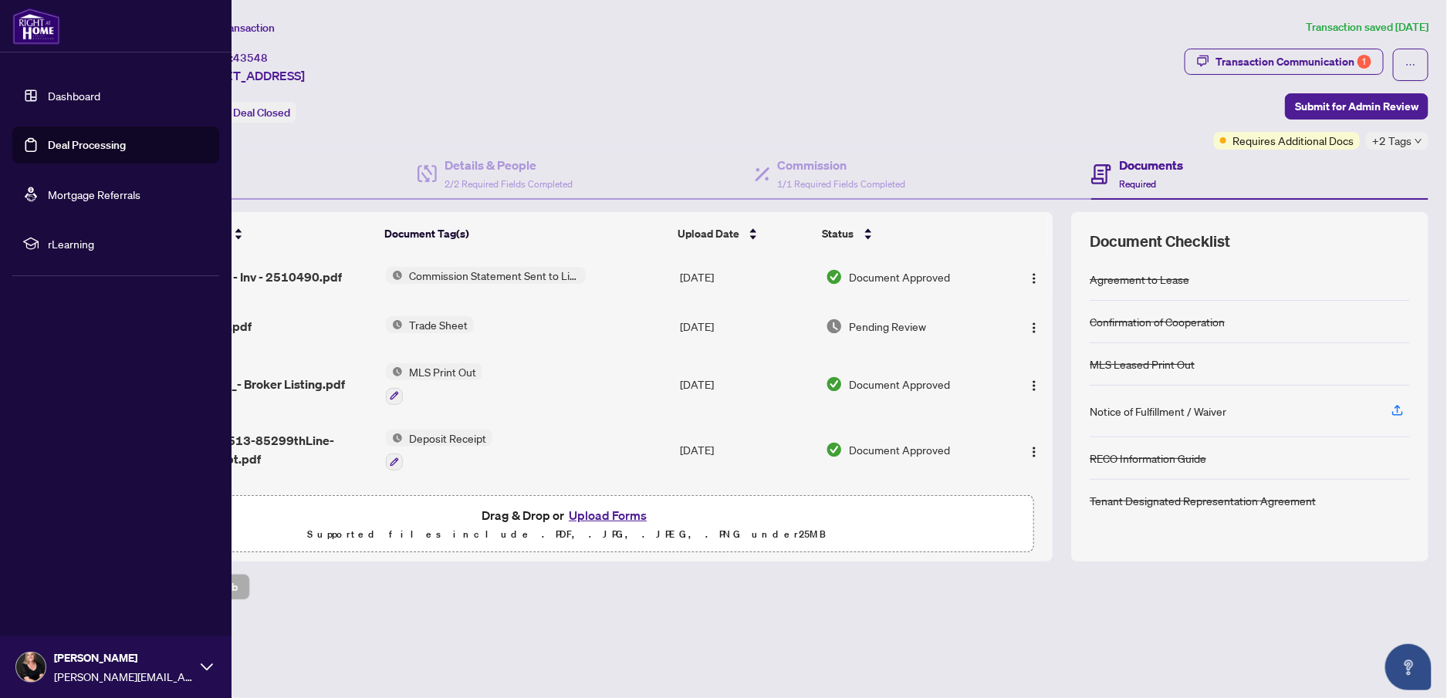
scroll to position [73, 0]
click at [48, 145] on link "Deal Processing" at bounding box center [87, 145] width 78 height 14
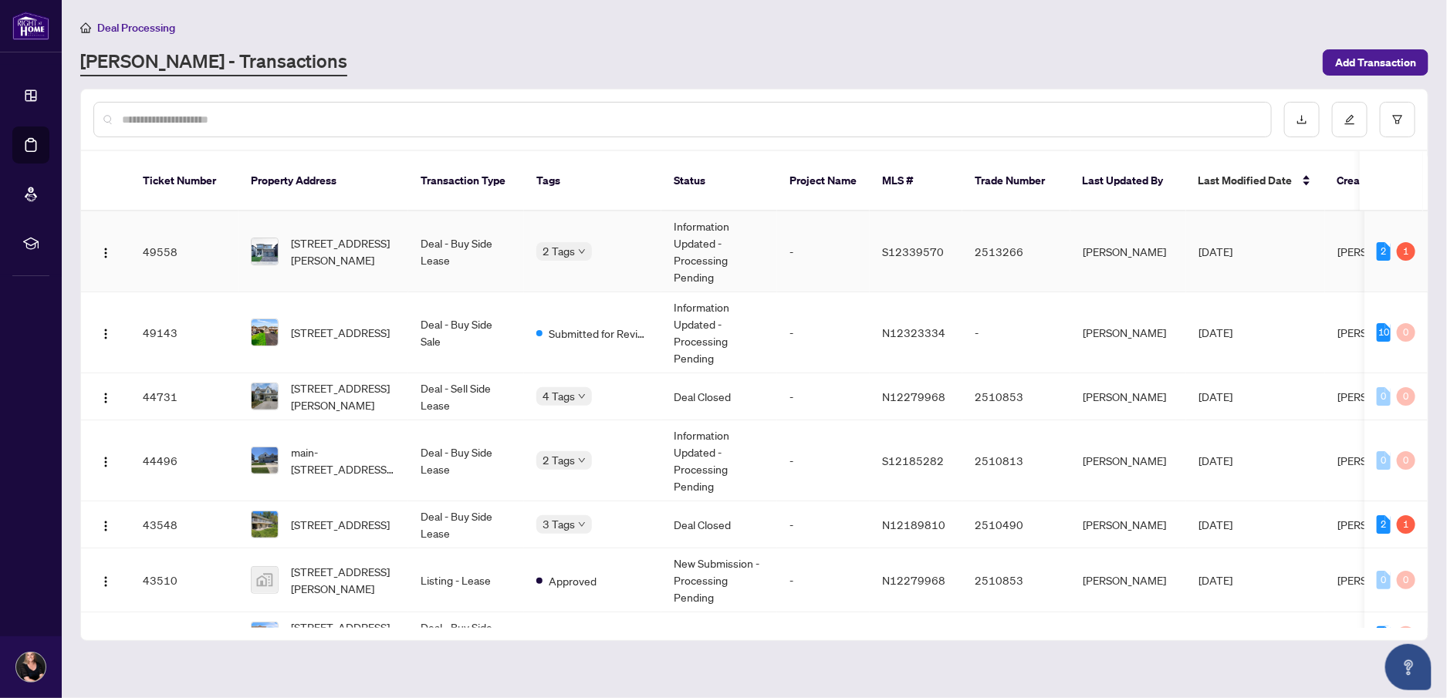
click at [350, 235] on span "[STREET_ADDRESS][PERSON_NAME]" at bounding box center [343, 252] width 105 height 34
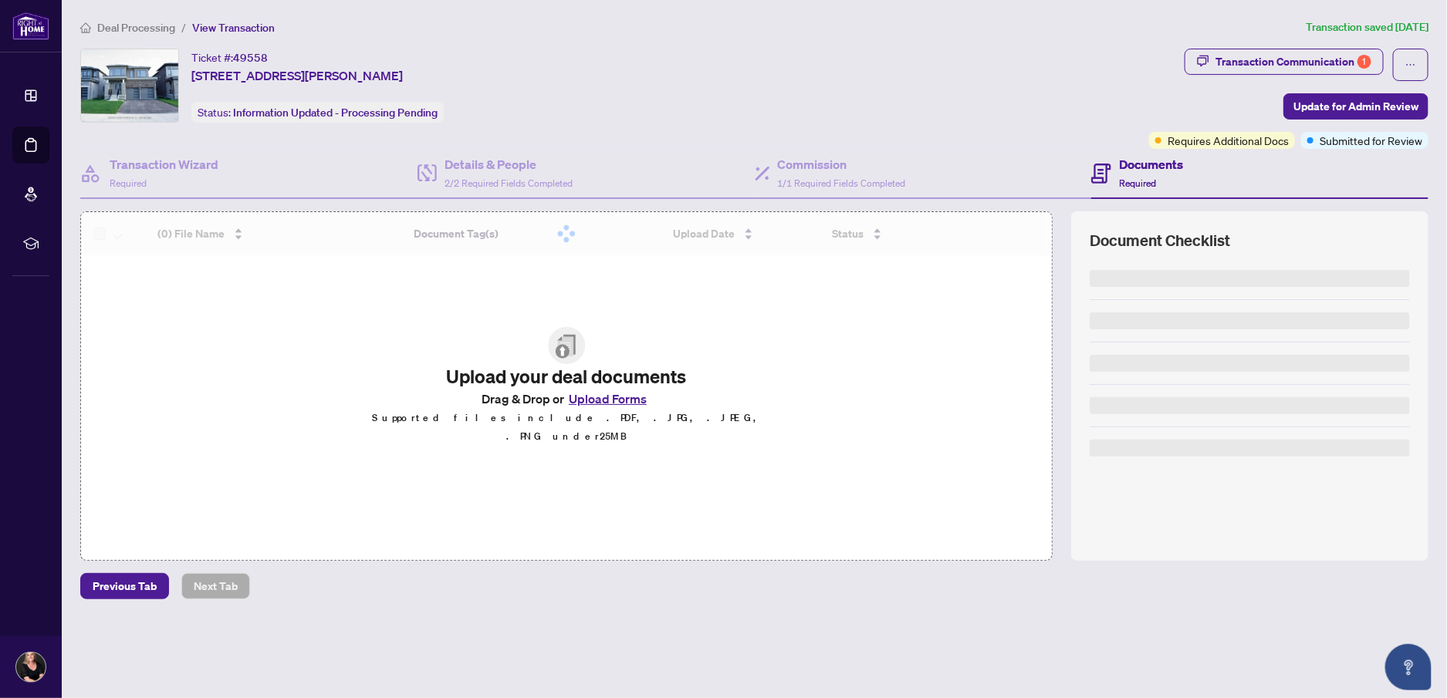
click at [999, 53] on div "Ticket #: 49558 [STREET_ADDRESS][PERSON_NAME] Status: Information Updated - Pro…" at bounding box center [611, 86] width 1063 height 74
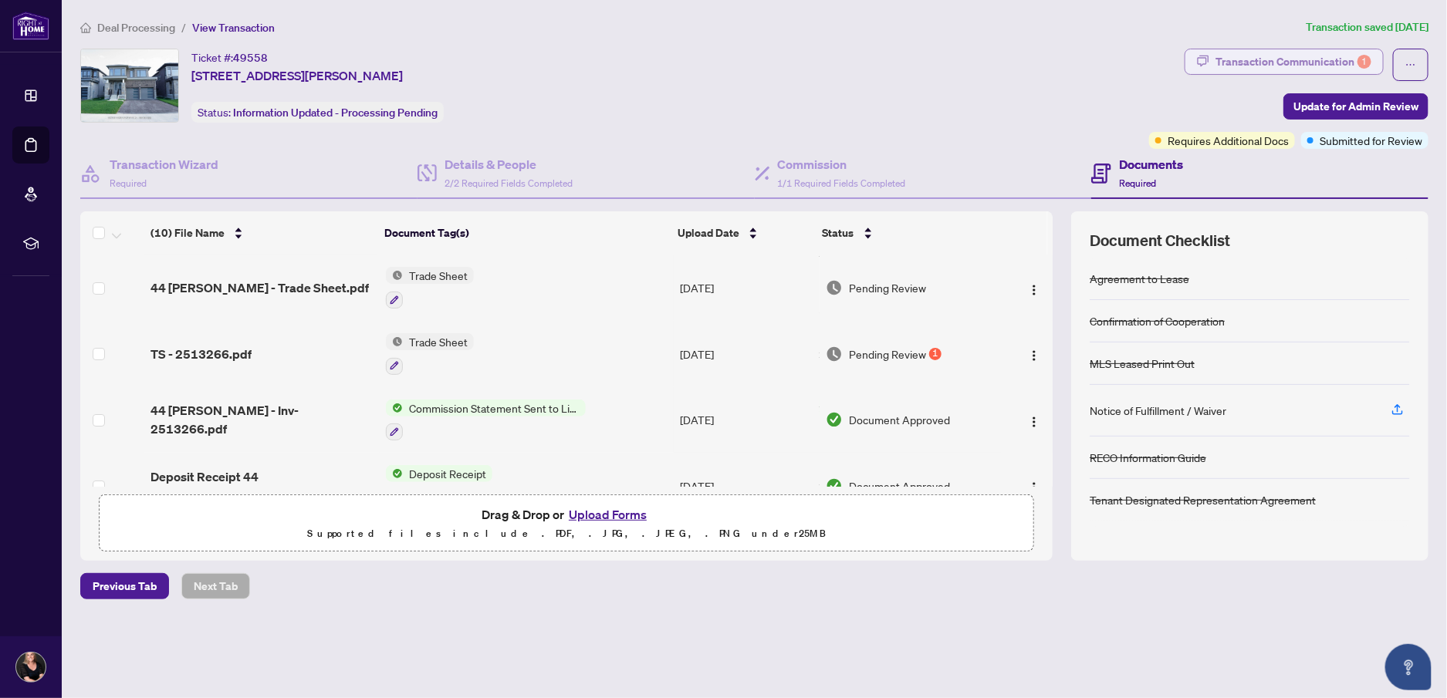
click at [1246, 55] on div "Transaction Communication 1" at bounding box center [1294, 61] width 156 height 25
type textarea "**********"
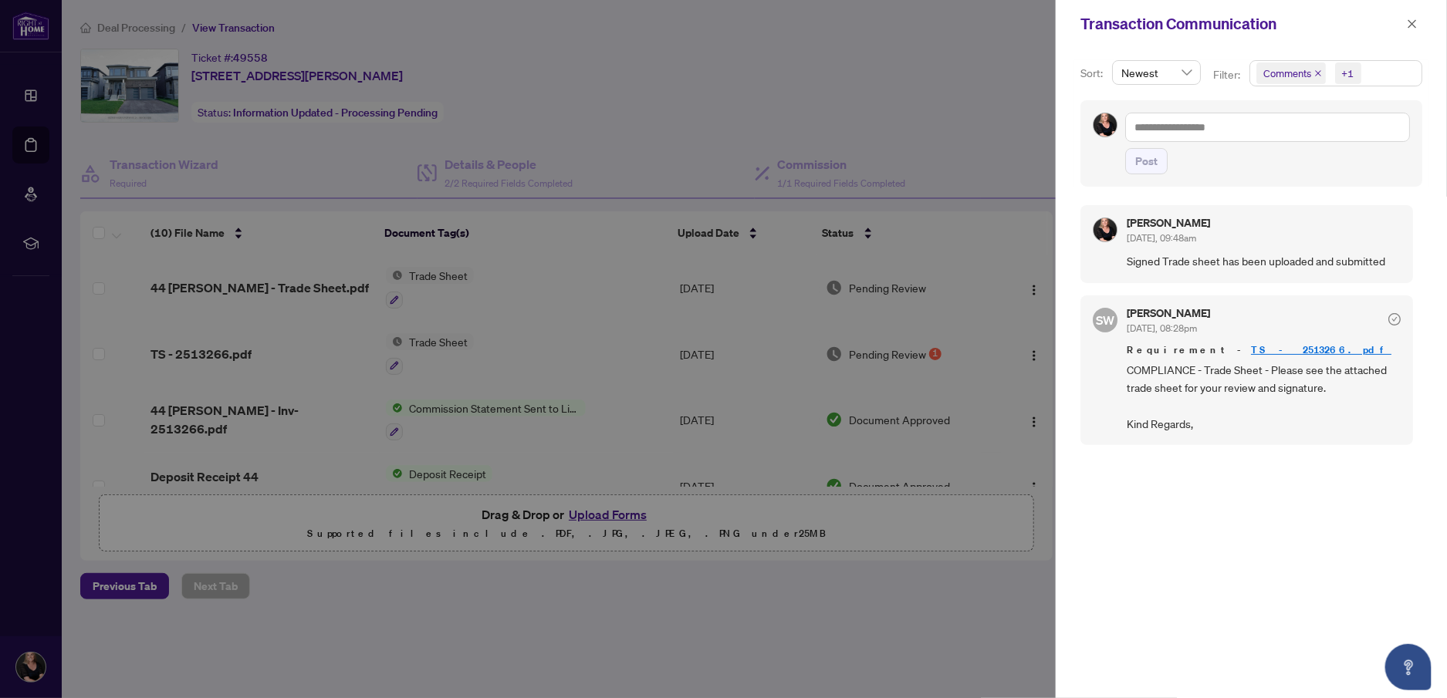
click at [851, 130] on div at bounding box center [723, 349] width 1447 height 698
click at [1414, 22] on icon "close" at bounding box center [1413, 23] width 8 height 8
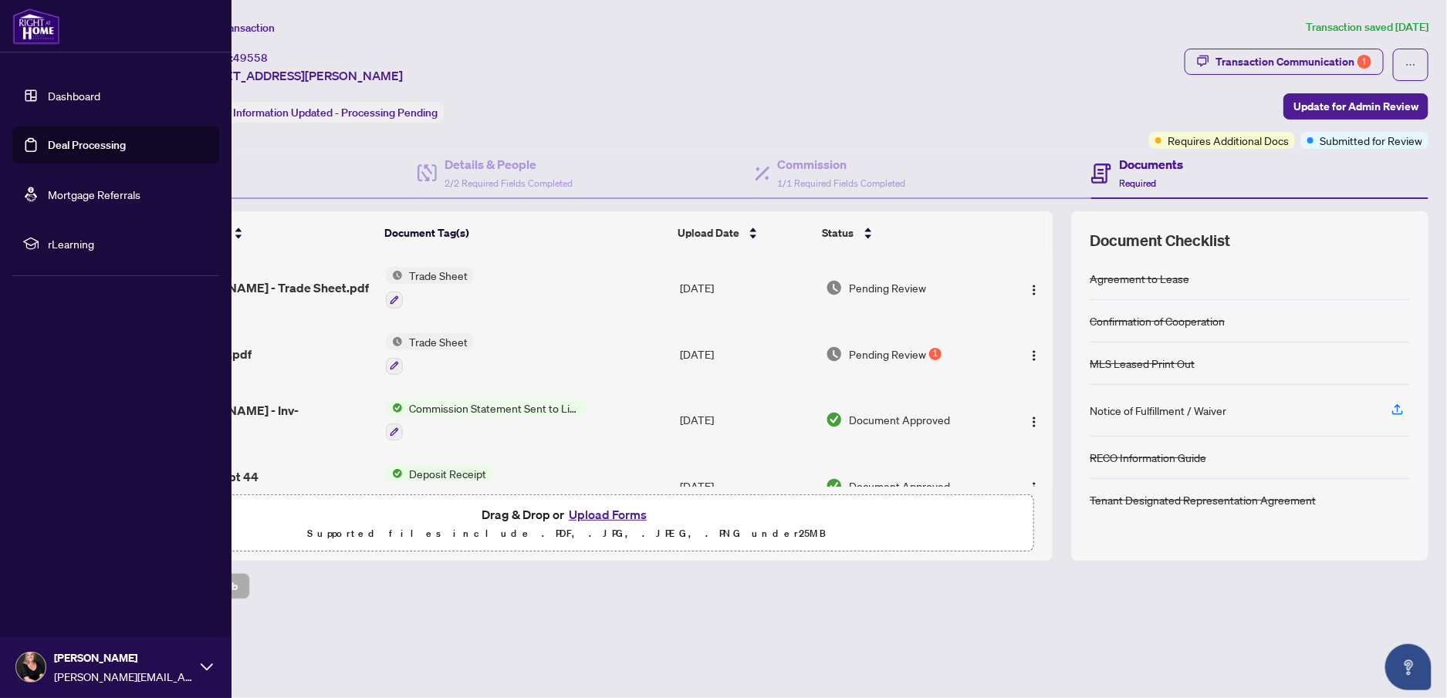
click at [48, 142] on link "Deal Processing" at bounding box center [87, 145] width 78 height 14
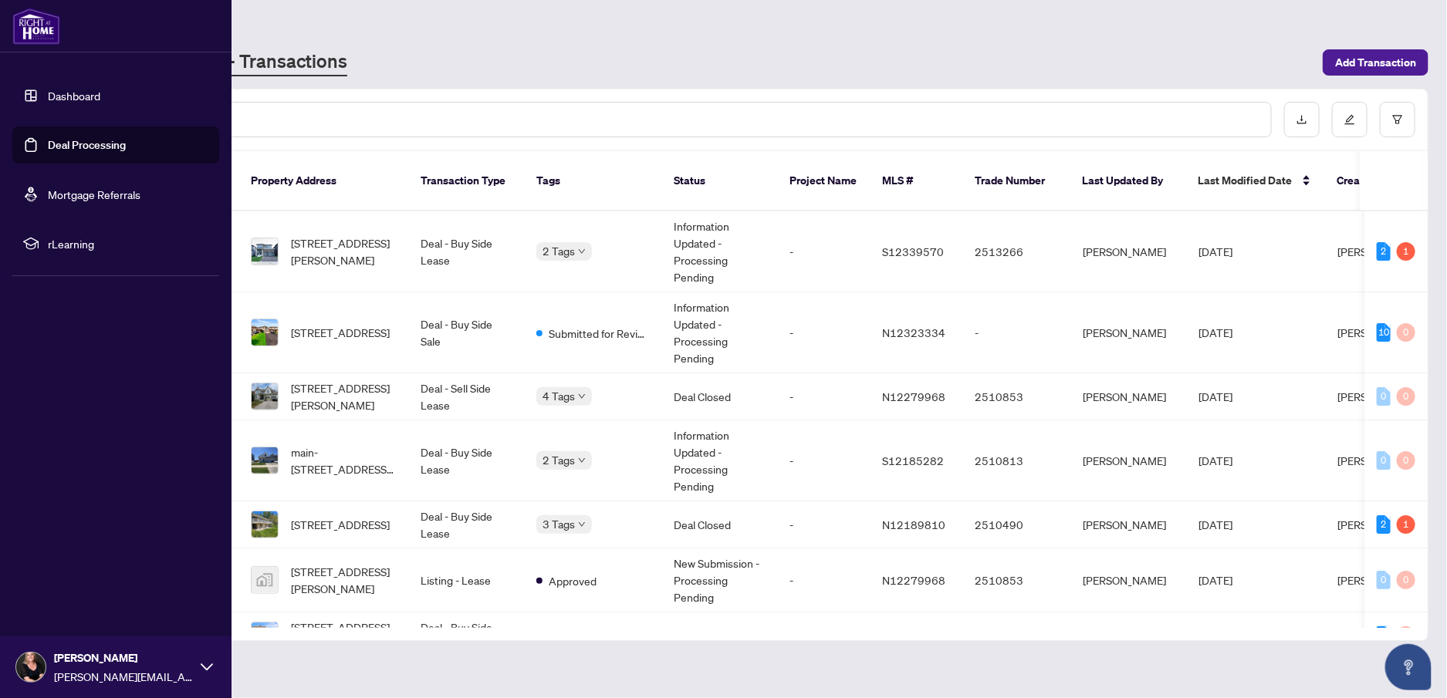
click at [48, 144] on link "Deal Processing" at bounding box center [87, 145] width 78 height 14
